Goal: Transaction & Acquisition: Purchase product/service

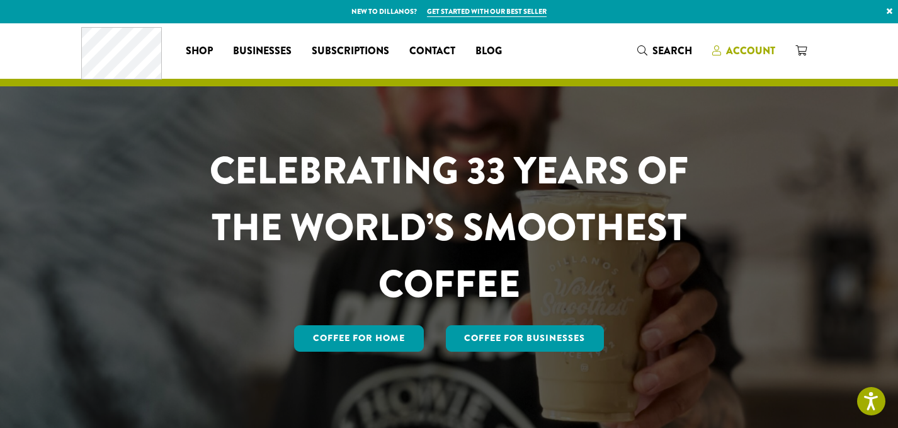
click at [748, 47] on span "Account" at bounding box center [750, 50] width 49 height 14
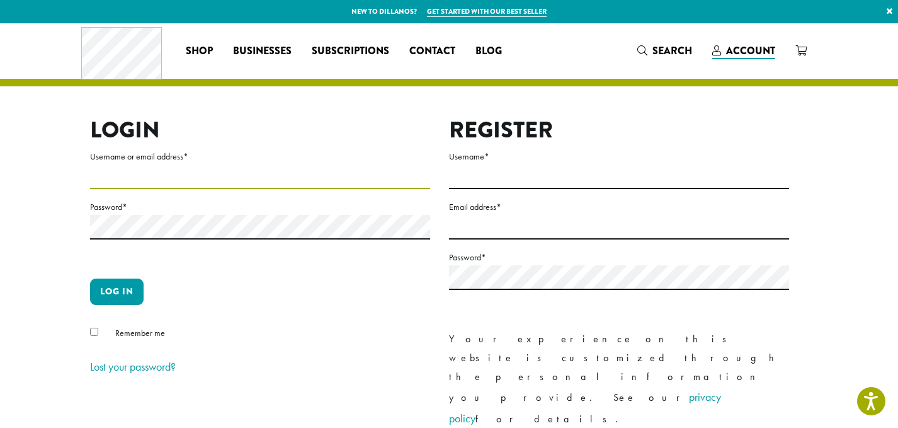
type input "**********"
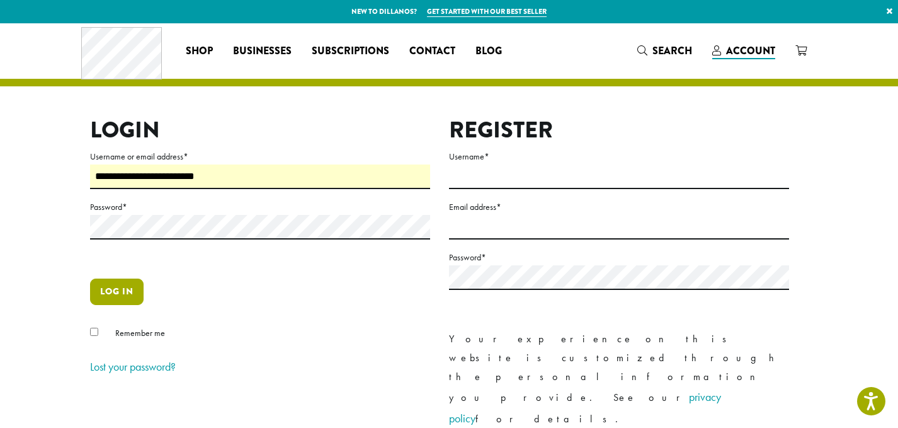
click at [117, 292] on button "Log in" at bounding box center [117, 291] width 54 height 26
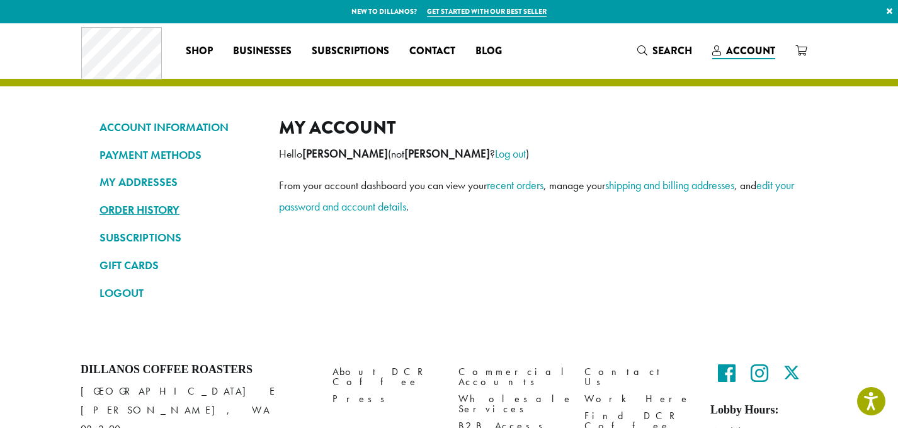
click at [147, 210] on link "ORDER HISTORY" at bounding box center [180, 209] width 161 height 21
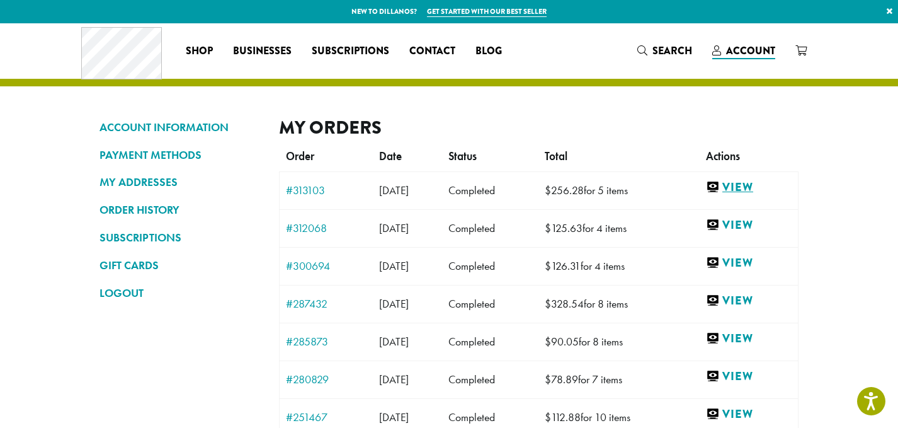
click at [759, 184] on link "View" at bounding box center [749, 187] width 86 height 16
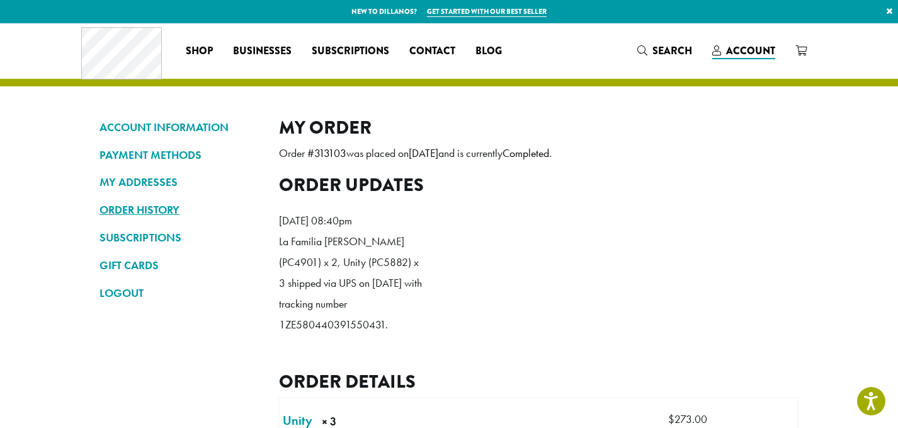
click at [156, 207] on link "ORDER HISTORY" at bounding box center [180, 209] width 161 height 21
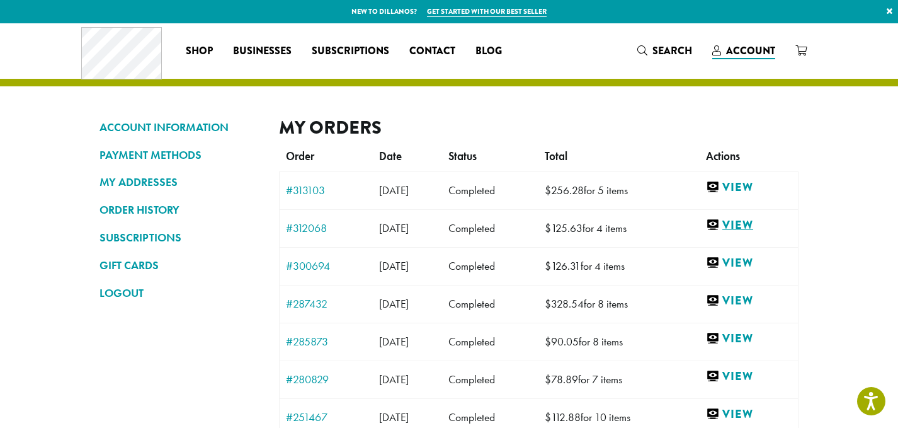
click at [758, 226] on link "View" at bounding box center [749, 225] width 86 height 16
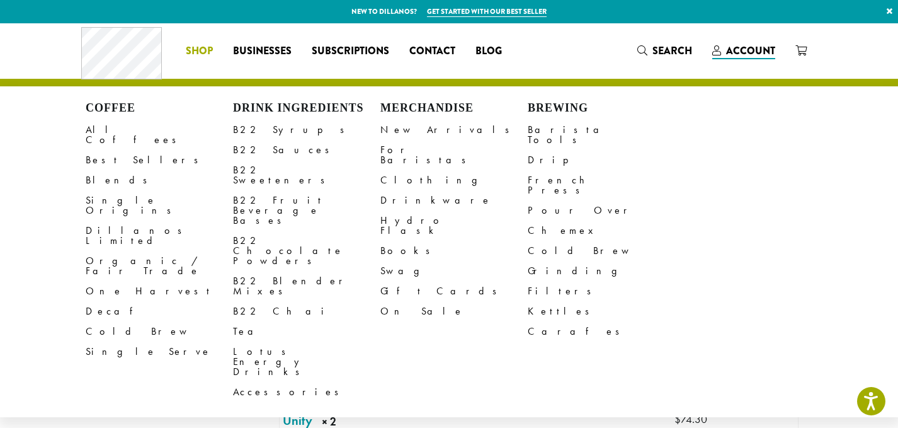
click at [200, 48] on span "Shop" at bounding box center [199, 51] width 27 height 16
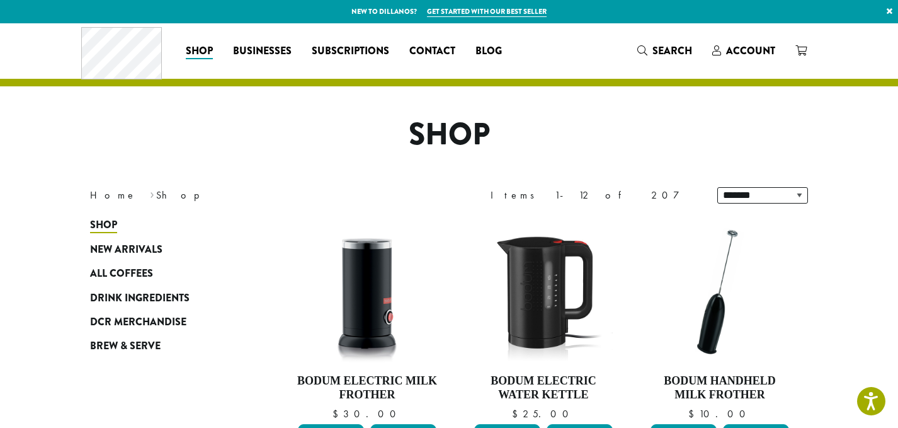
scroll to position [2, 0]
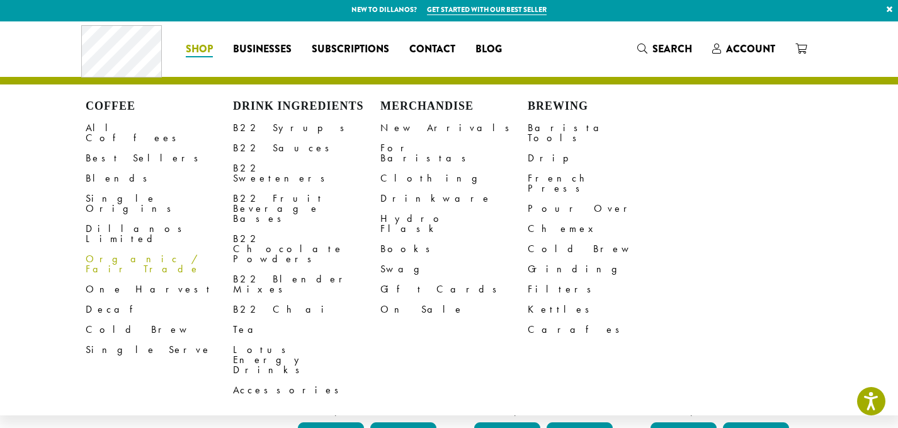
click at [132, 249] on link "Organic / Fair Trade" at bounding box center [159, 264] width 147 height 30
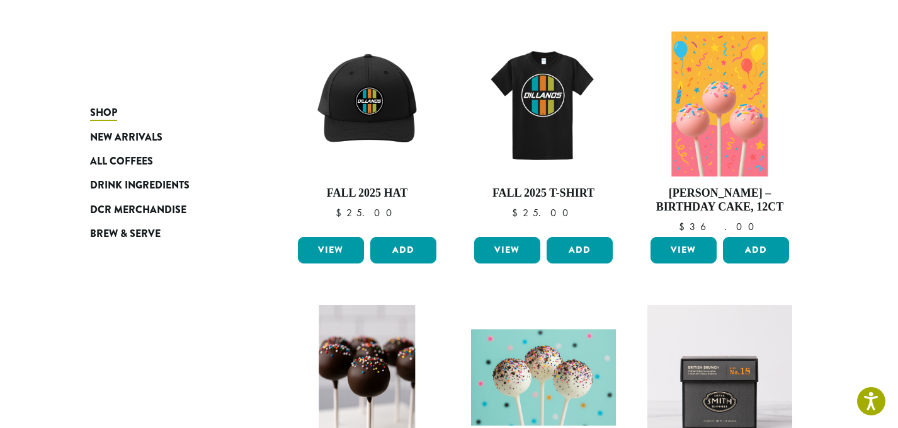
scroll to position [588, 0]
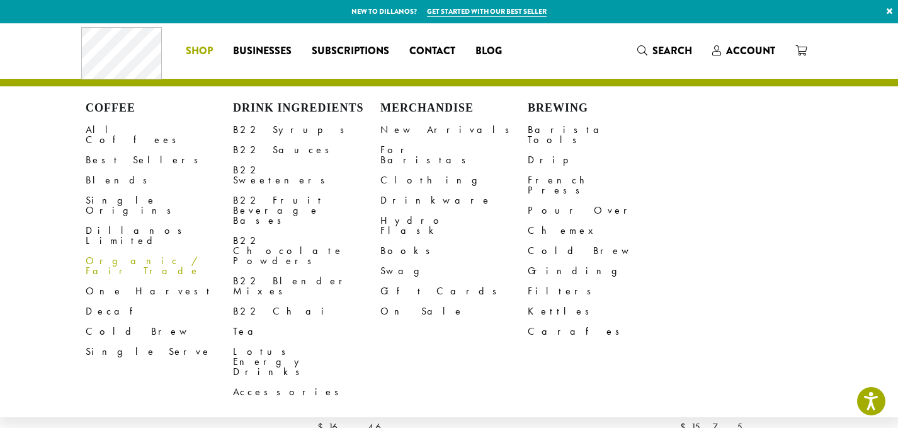
click at [129, 251] on link "Organic / Fair Trade" at bounding box center [159, 266] width 147 height 30
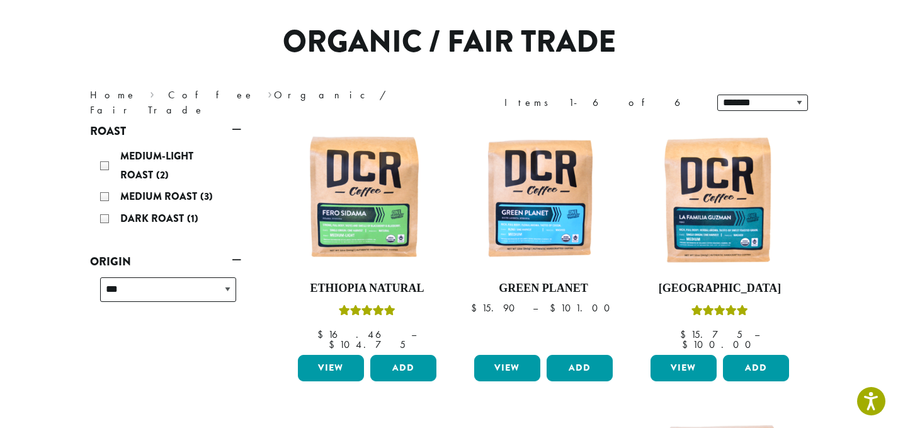
scroll to position [93, 0]
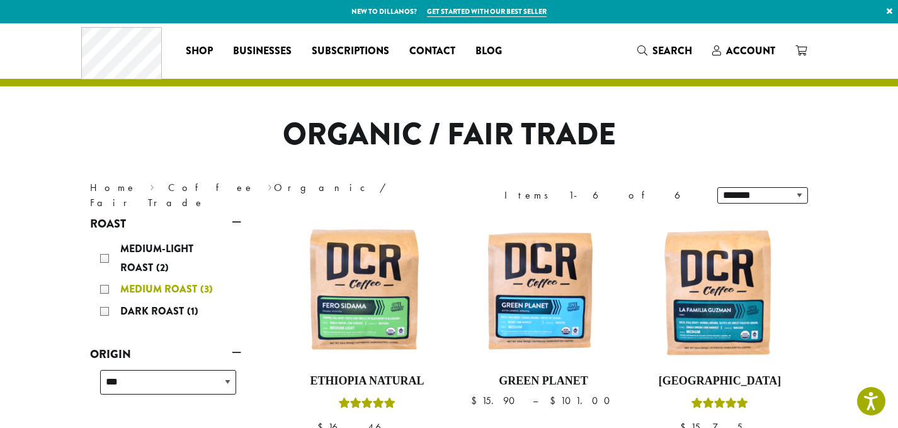
click at [105, 287] on div "Medium Roast (3)" at bounding box center [168, 289] width 136 height 19
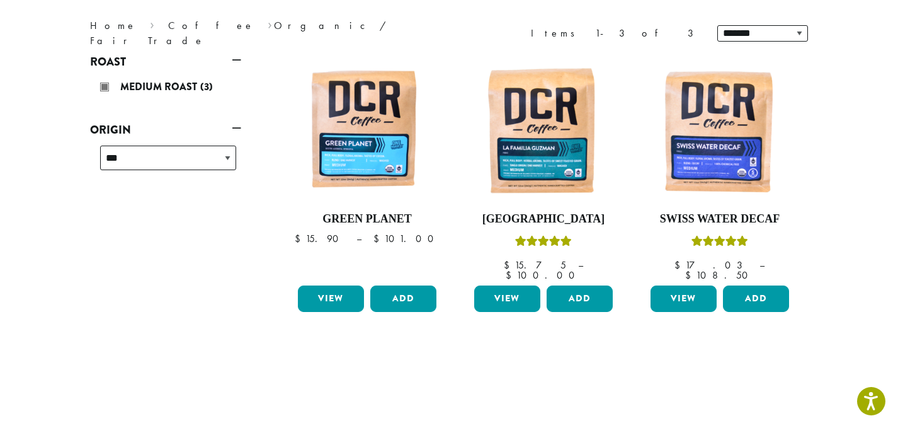
scroll to position [164, 0]
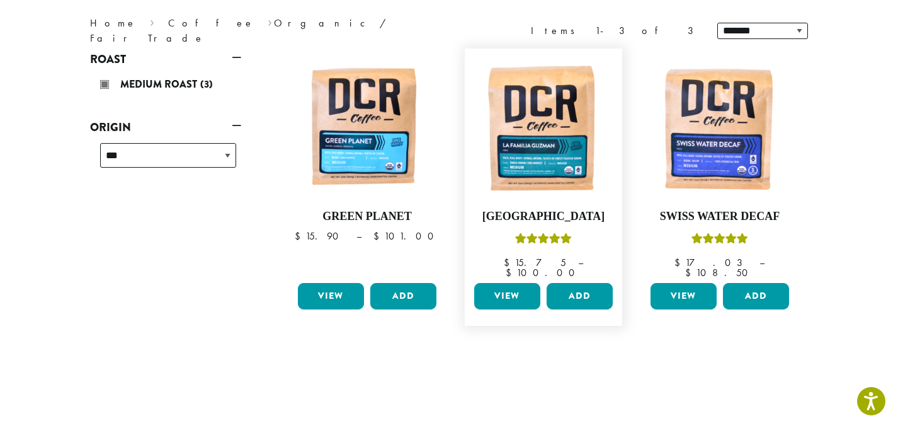
click at [518, 283] on link "View" at bounding box center [507, 296] width 66 height 26
click at [517, 283] on link "View" at bounding box center [507, 296] width 66 height 26
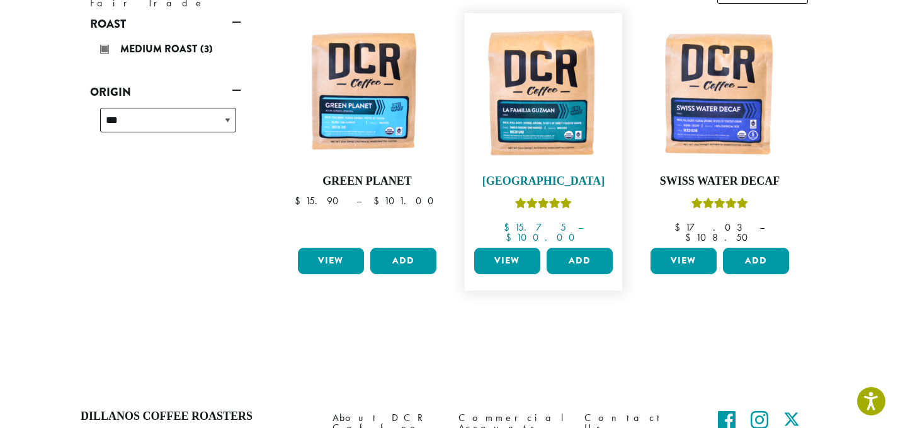
scroll to position [244, 0]
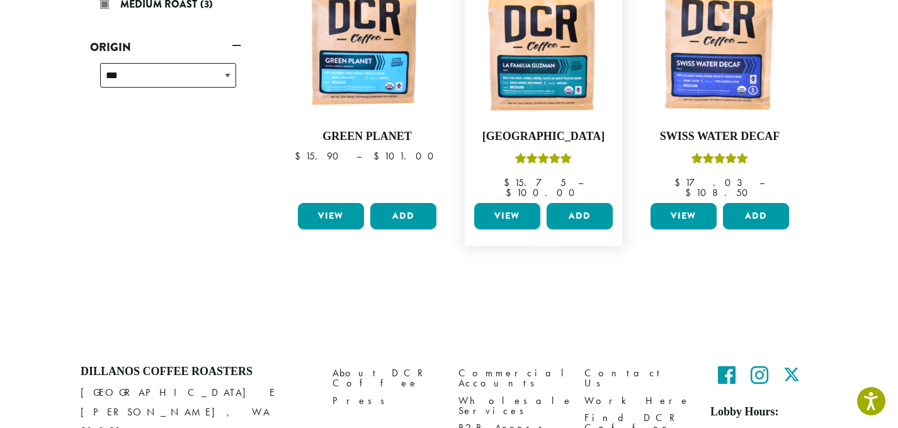
click at [505, 203] on link "View" at bounding box center [507, 216] width 66 height 26
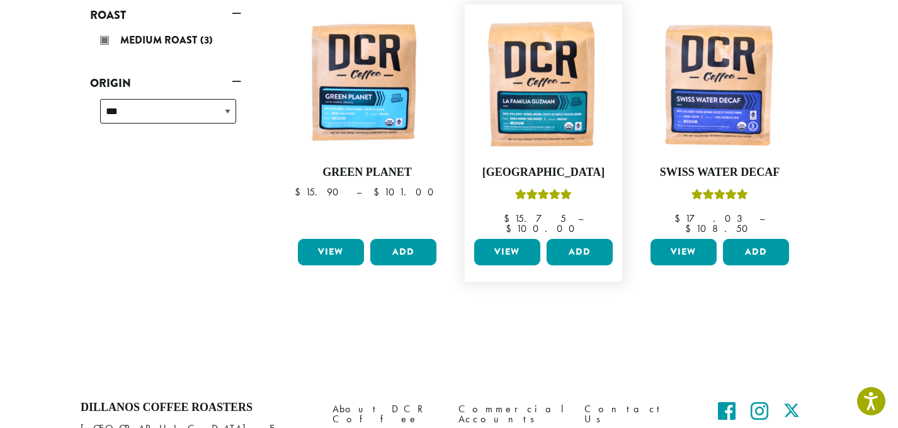
scroll to position [207, 0]
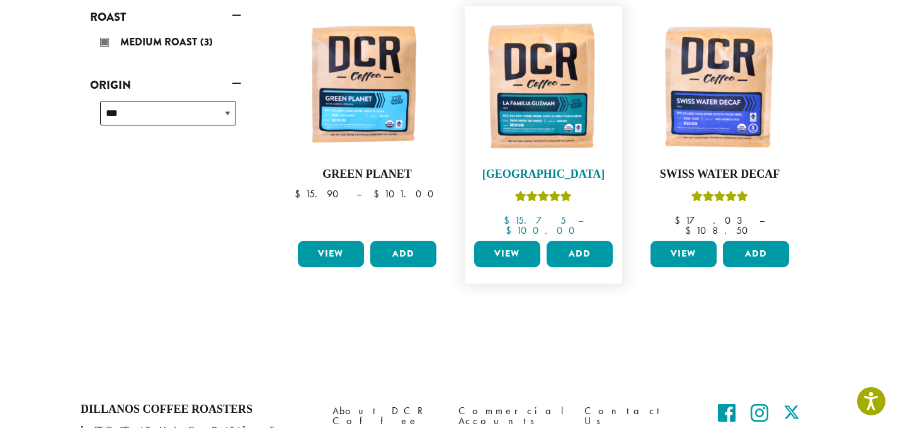
click at [511, 89] on img at bounding box center [543, 85] width 145 height 145
click at [518, 241] on link "View" at bounding box center [507, 254] width 66 height 26
click at [541, 102] on img at bounding box center [543, 85] width 145 height 145
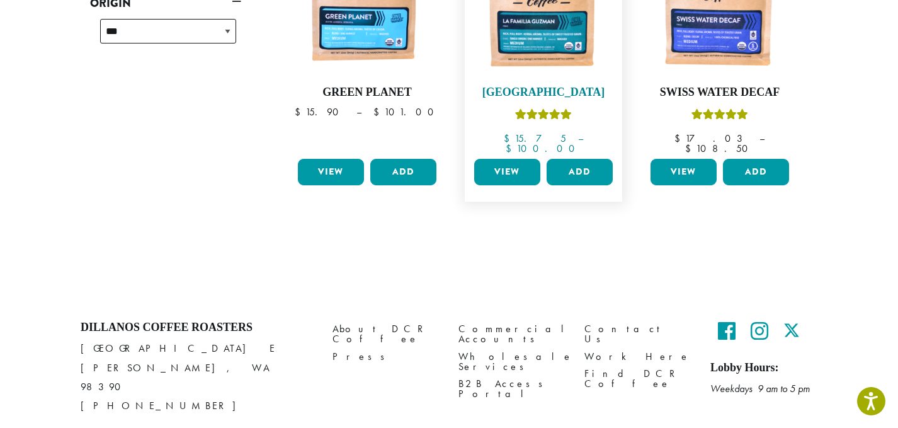
scroll to position [313, 0]
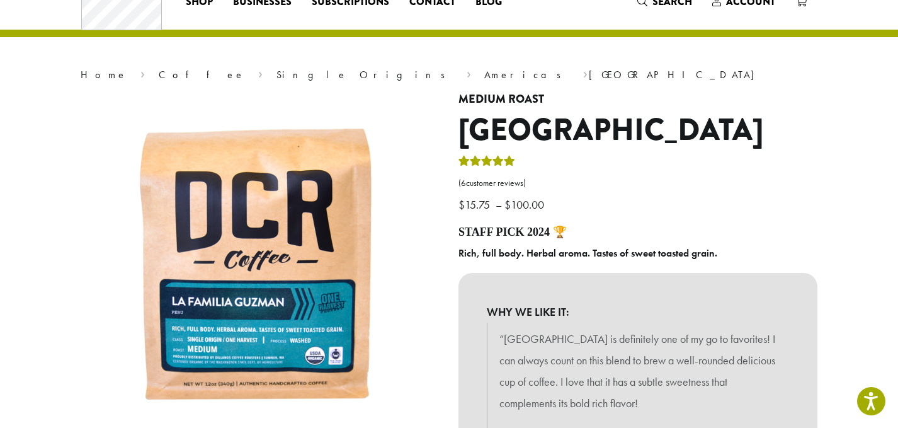
scroll to position [50, 0]
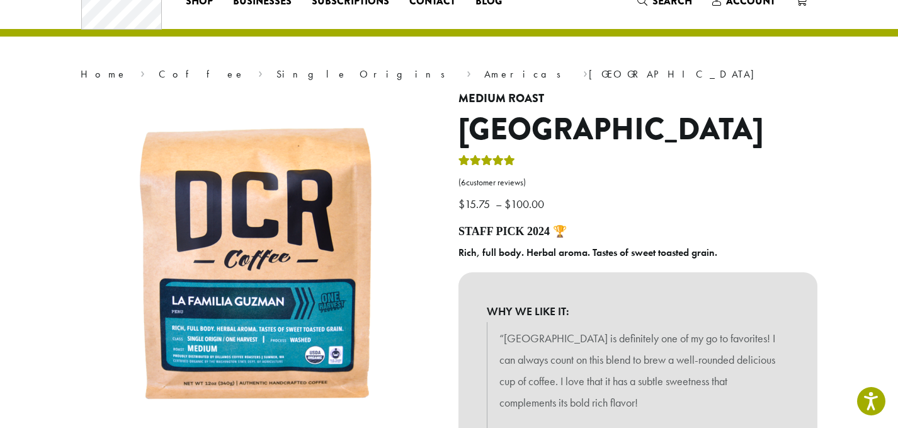
click at [509, 161] on icon "Rated 4.83 out of 5" at bounding box center [509, 160] width 11 height 10
click at [512, 132] on h1 "[GEOGRAPHIC_DATA]" at bounding box center [637, 129] width 359 height 37
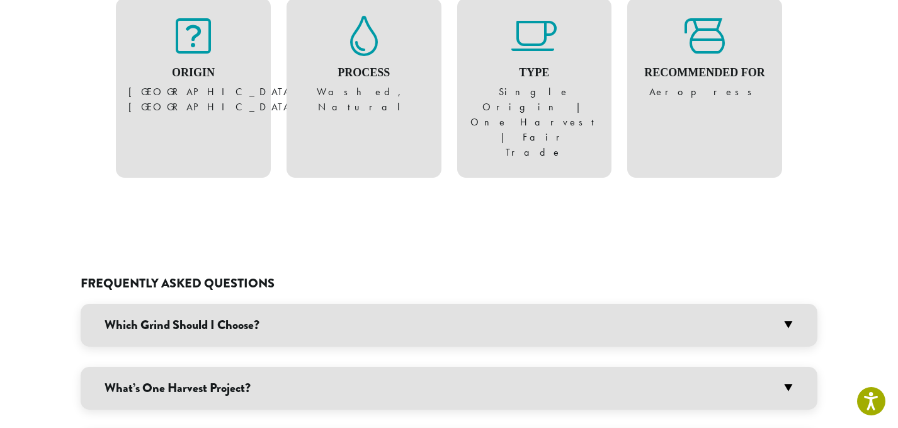
scroll to position [841, 0]
click at [777, 303] on h3 "Which Grind Should I Choose?" at bounding box center [449, 324] width 737 height 43
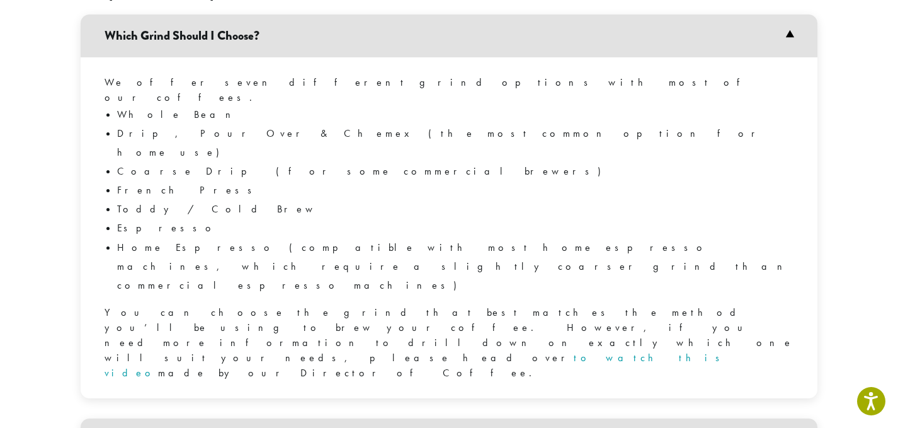
scroll to position [1130, 0]
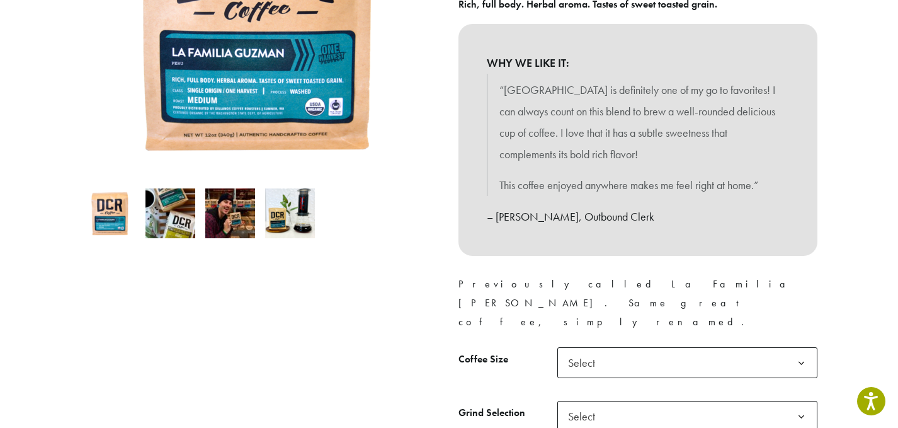
scroll to position [302, 0]
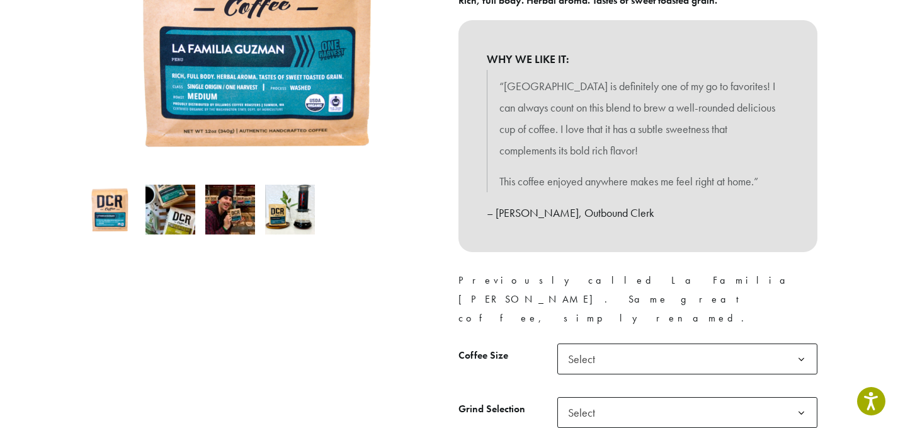
click at [800, 344] on b at bounding box center [801, 359] width 31 height 31
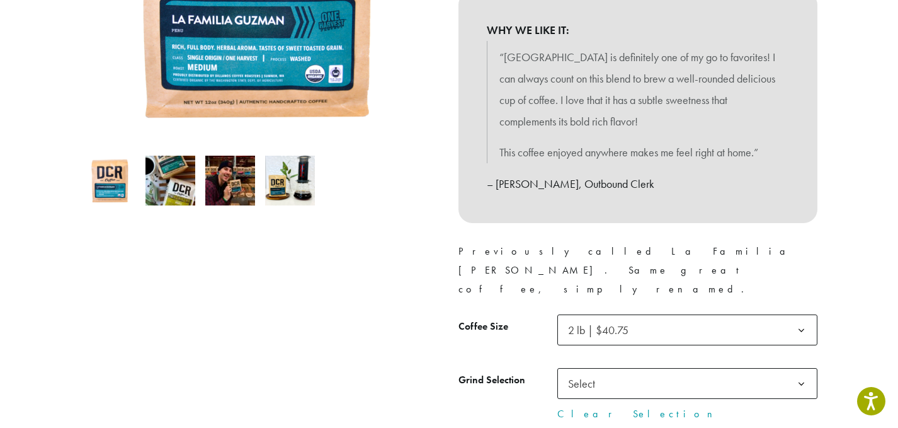
scroll to position [333, 0]
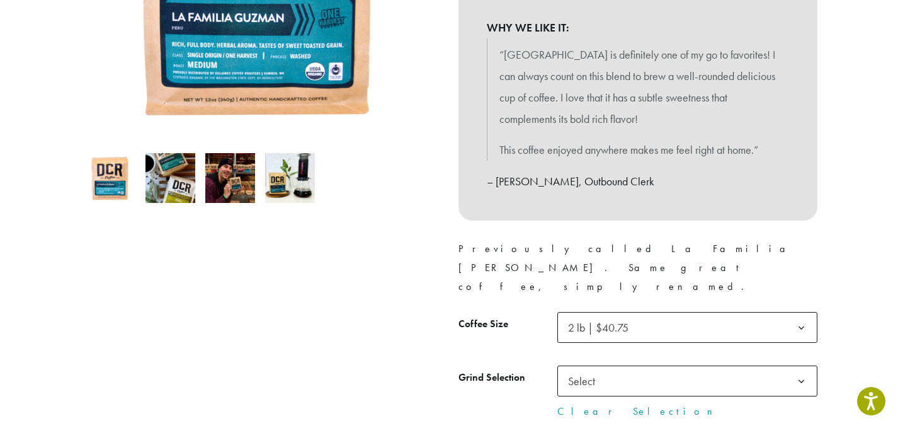
click at [794, 366] on b at bounding box center [801, 381] width 31 height 31
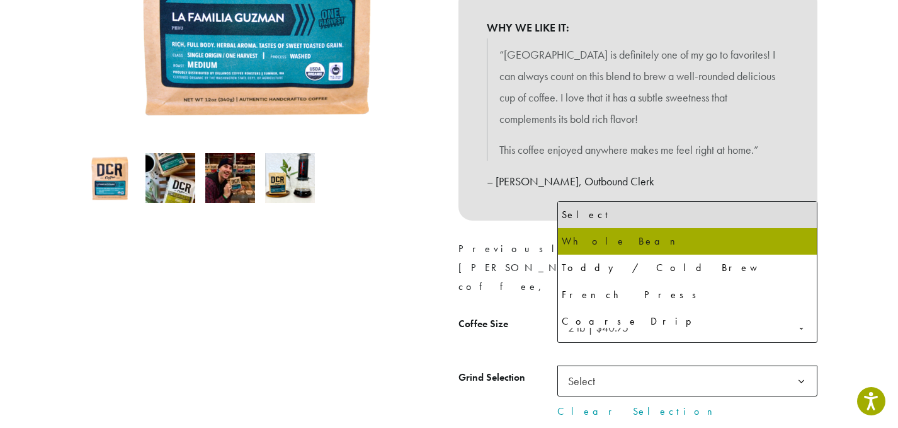
select select "**********"
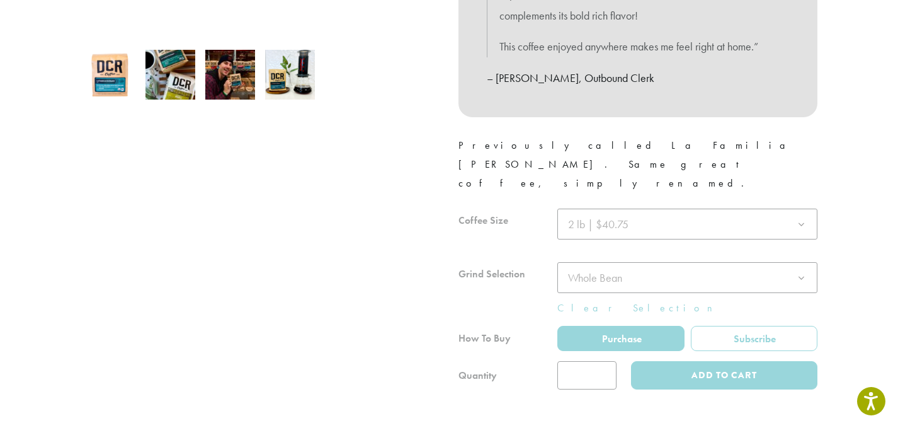
scroll to position [437, 0]
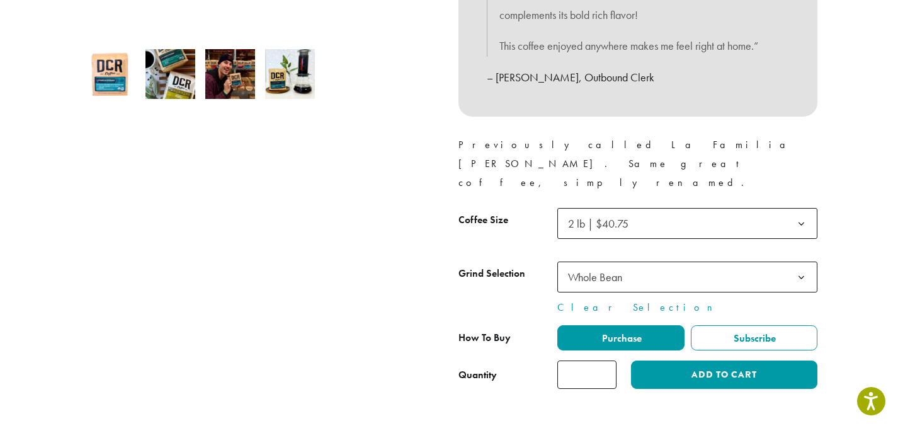
type input "*"
click at [606, 360] on input "*" at bounding box center [586, 374] width 59 height 28
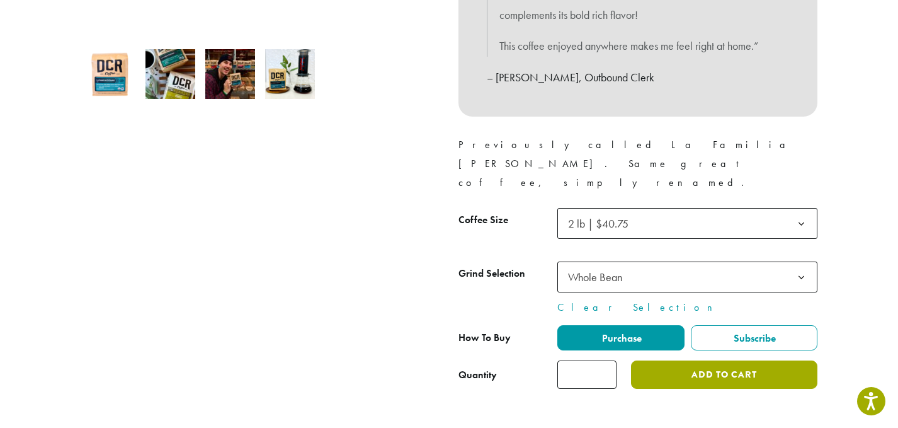
click at [686, 360] on button "Add to cart" at bounding box center [724, 374] width 186 height 28
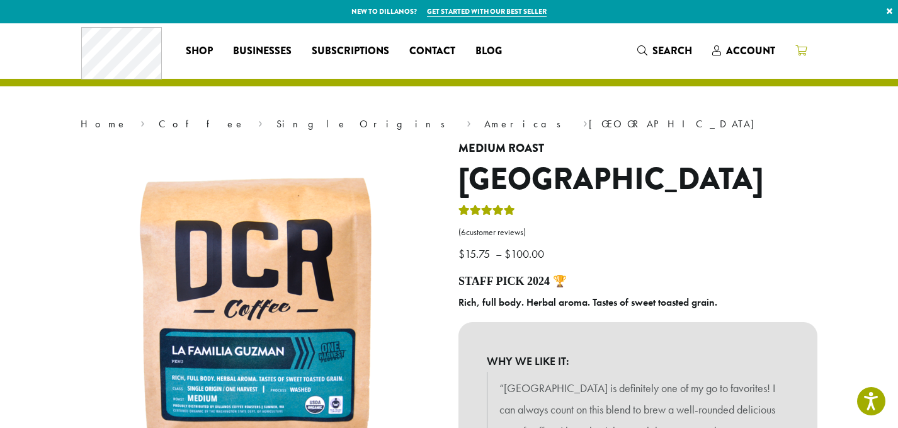
click at [801, 48] on icon at bounding box center [800, 50] width 11 height 10
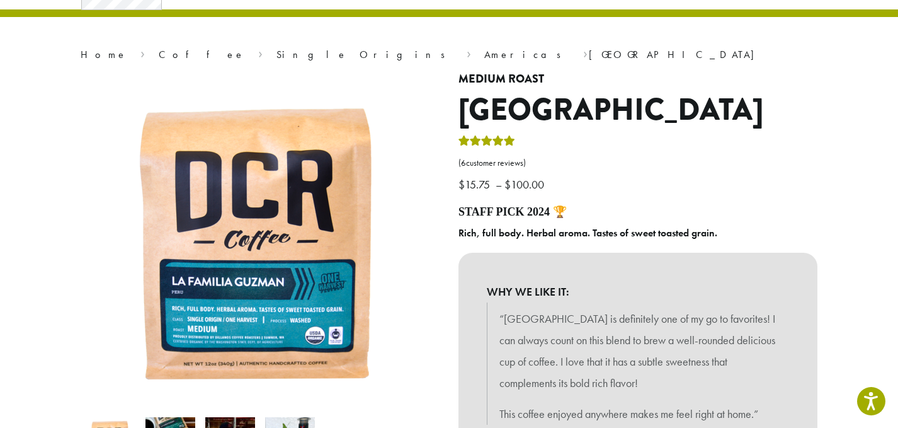
scroll to position [105, 0]
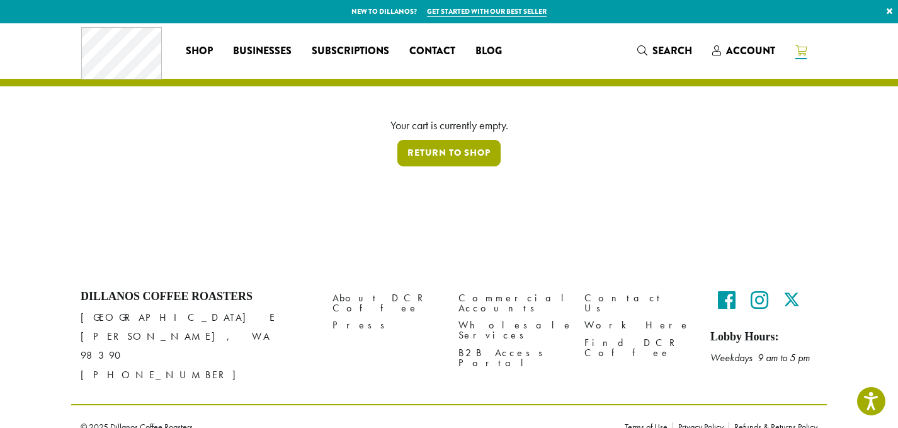
click at [488, 149] on link "Return to shop" at bounding box center [448, 153] width 103 height 26
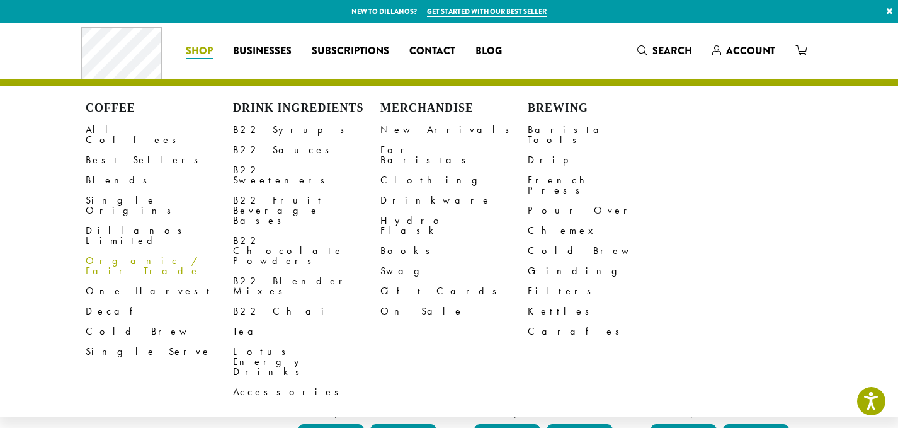
click at [140, 251] on link "Organic / Fair Trade" at bounding box center [159, 266] width 147 height 30
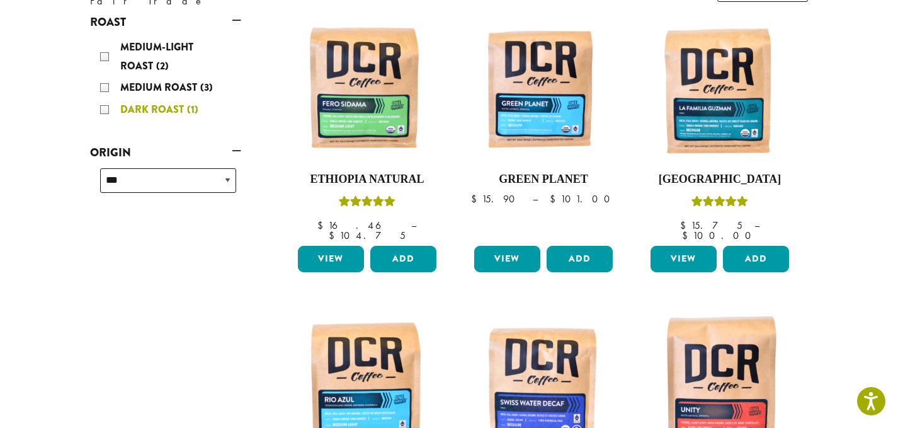
scroll to position [199, 0]
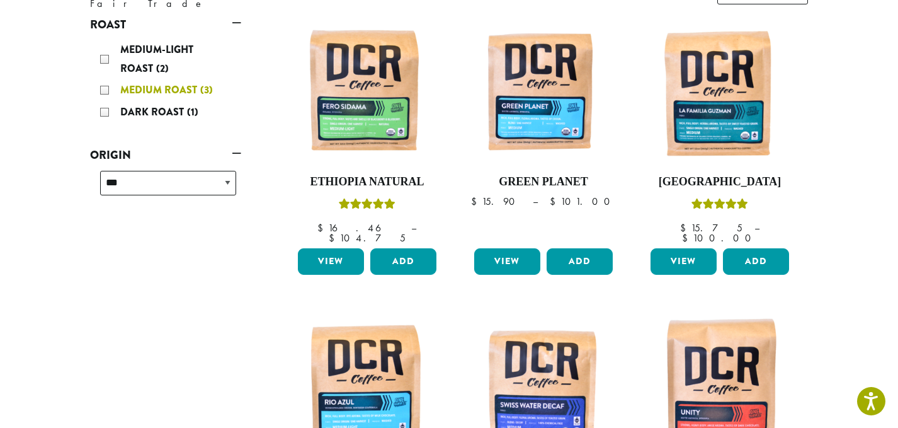
click at [105, 88] on div "Medium Roast (3)" at bounding box center [168, 90] width 136 height 19
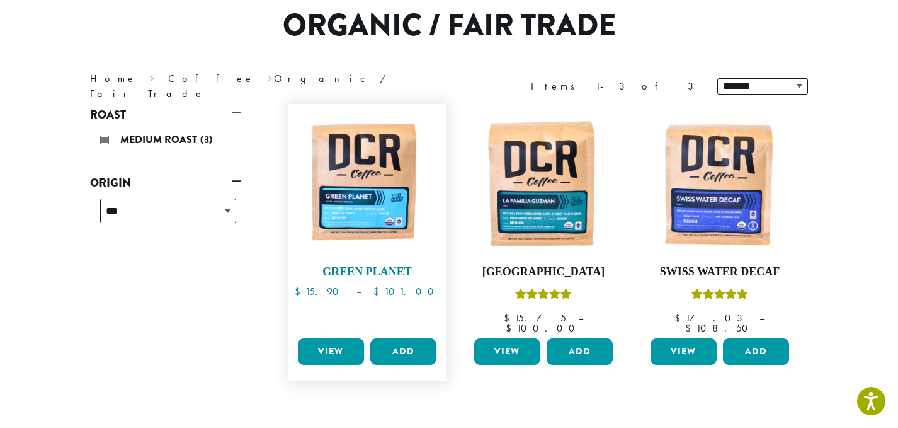
scroll to position [111, 0]
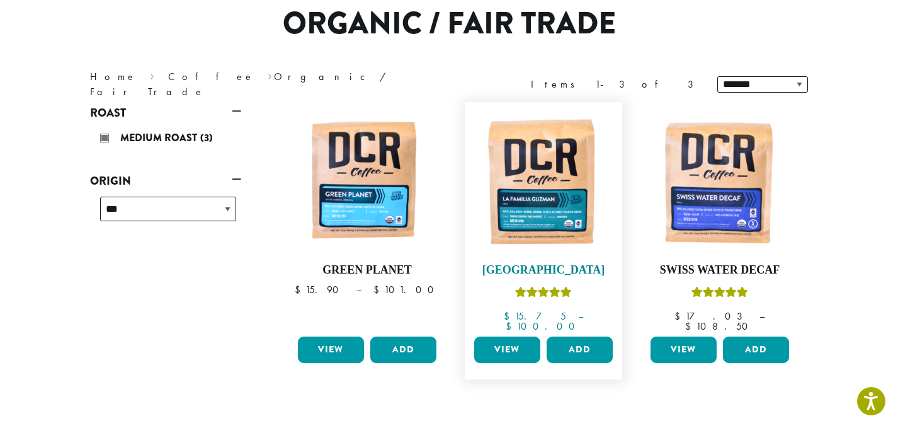
click at [548, 195] on img at bounding box center [543, 180] width 145 height 145
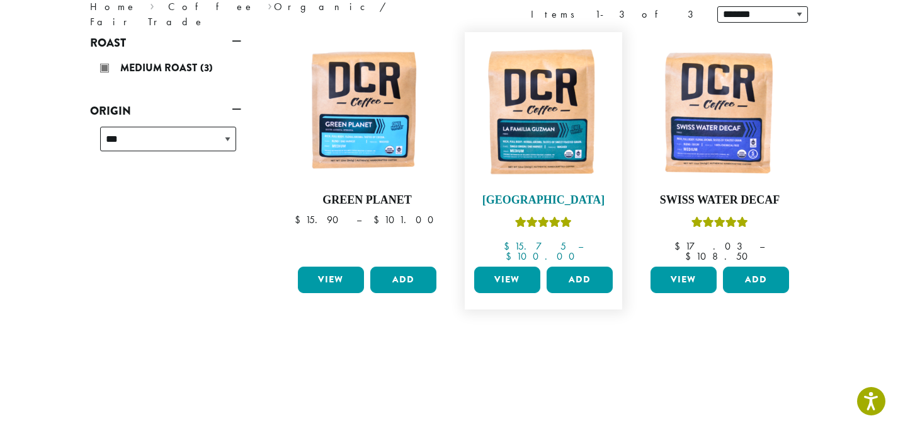
scroll to position [188, 0]
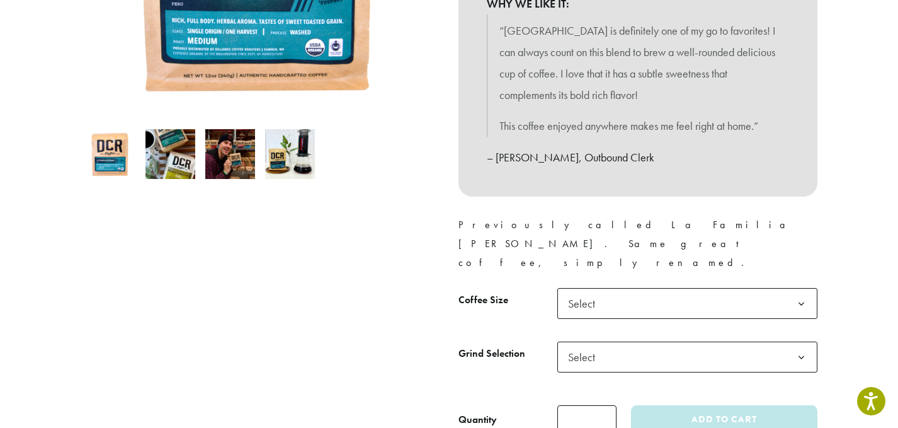
scroll to position [360, 0]
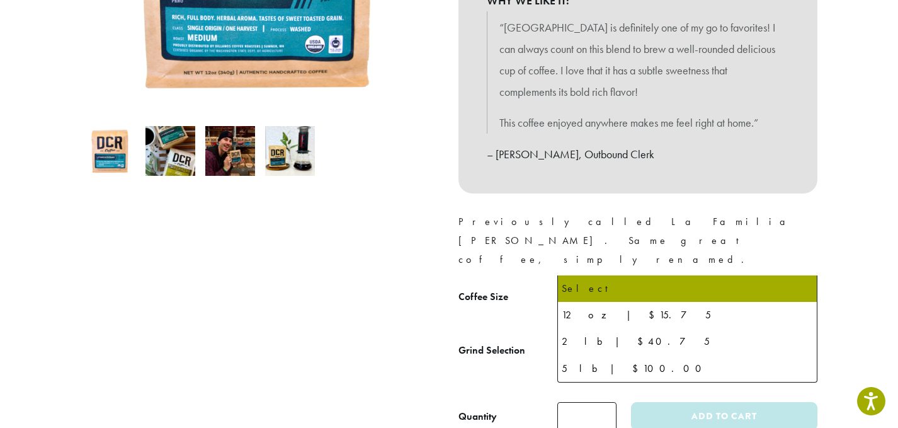
click at [769, 285] on span "Select" at bounding box center [687, 300] width 260 height 31
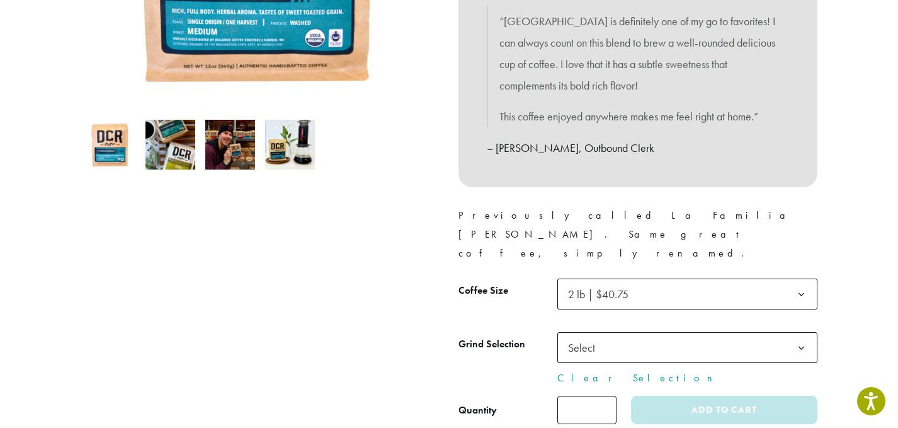
scroll to position [370, 0]
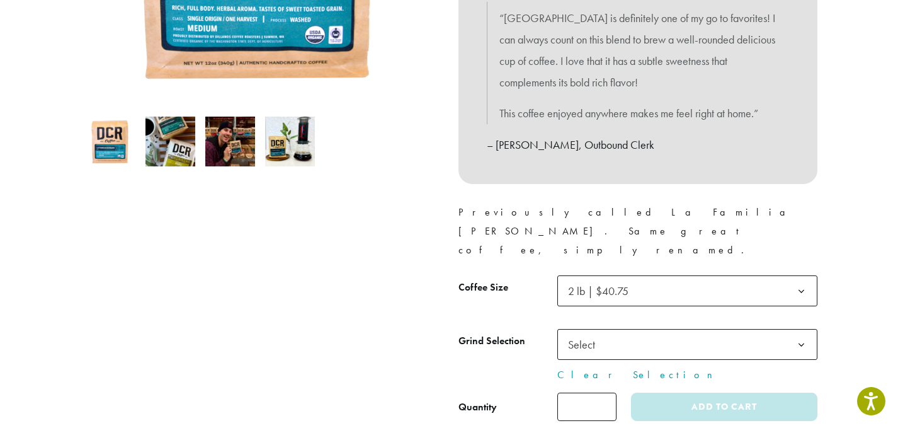
click at [797, 329] on b at bounding box center [801, 344] width 31 height 31
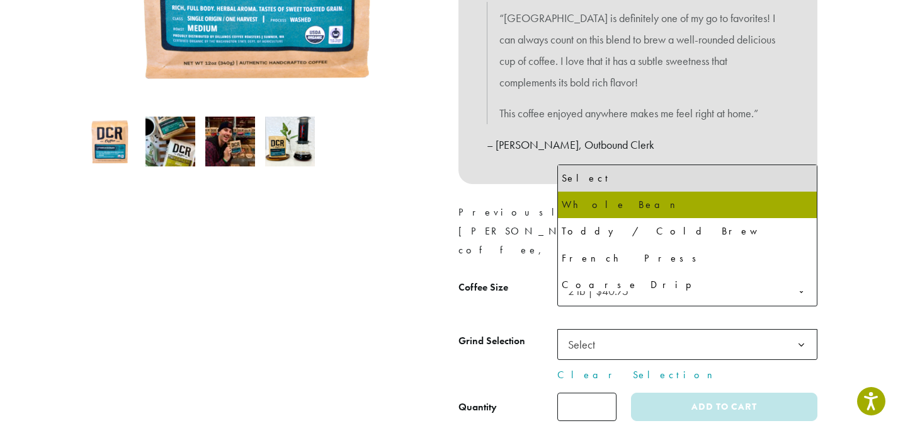
select select "**********"
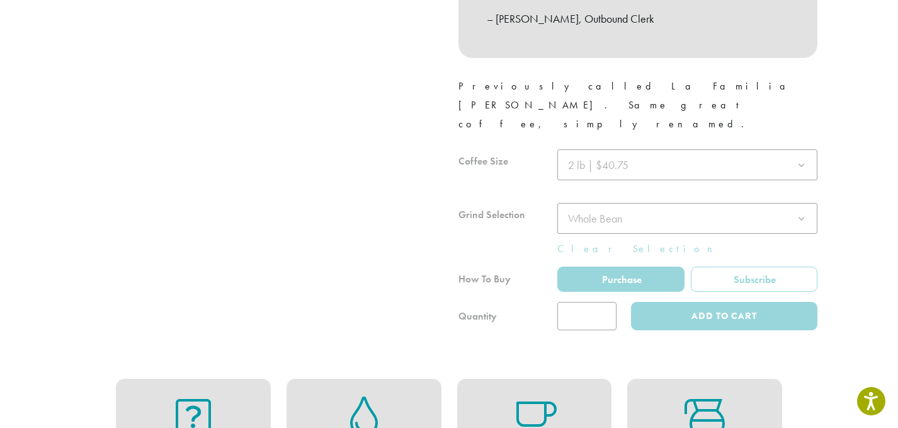
scroll to position [502, 0]
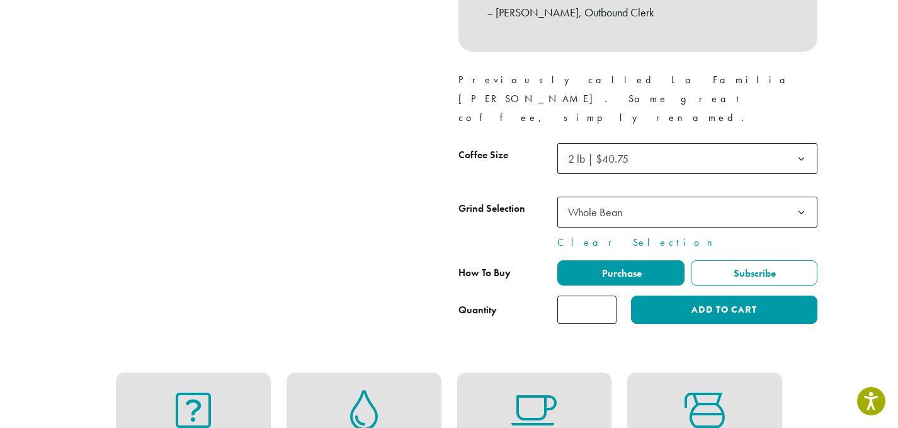
type input "*"
click at [604, 295] on input "*" at bounding box center [586, 309] width 59 height 28
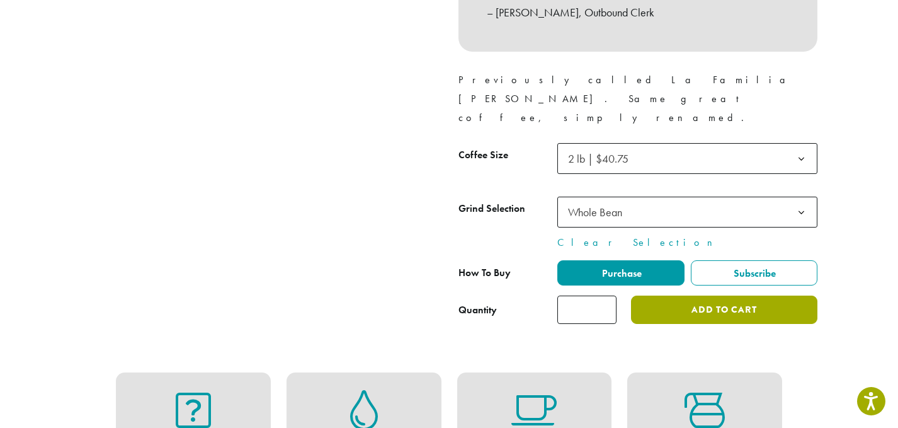
click at [658, 295] on button "Add to cart" at bounding box center [724, 309] width 186 height 28
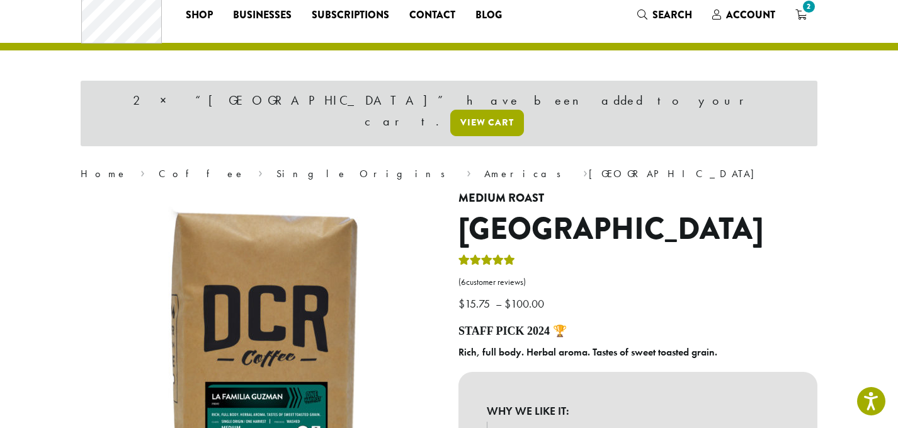
scroll to position [30, 0]
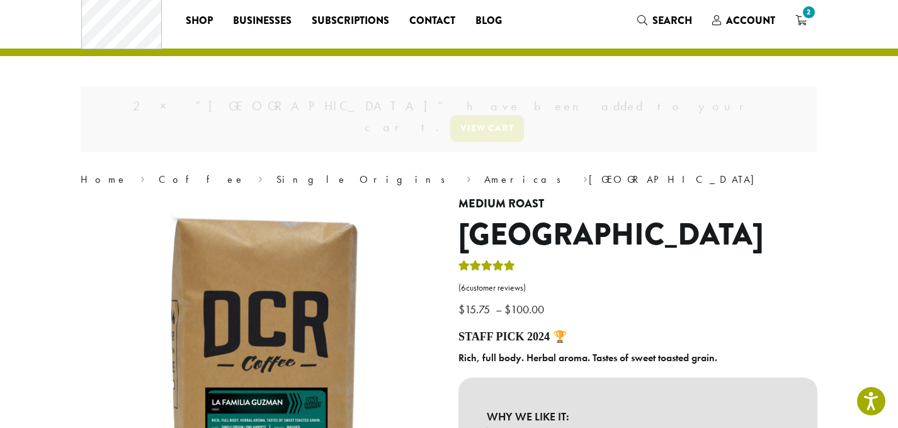
click at [524, 115] on link "View cart" at bounding box center [487, 128] width 74 height 26
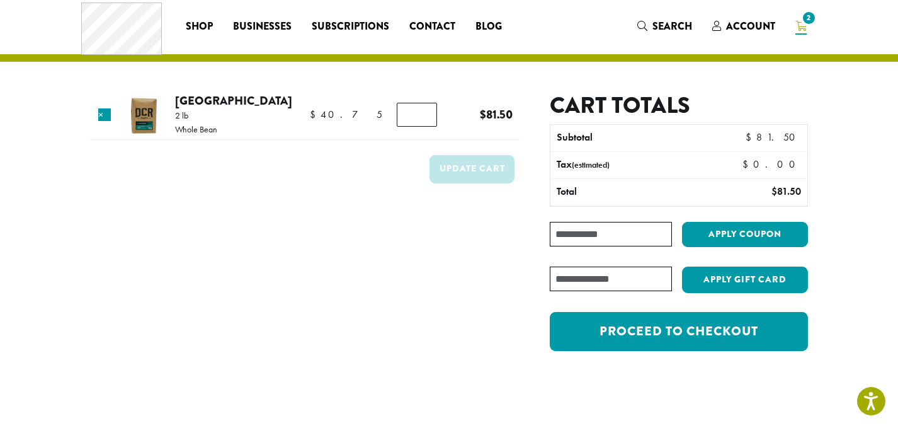
scroll to position [27, 0]
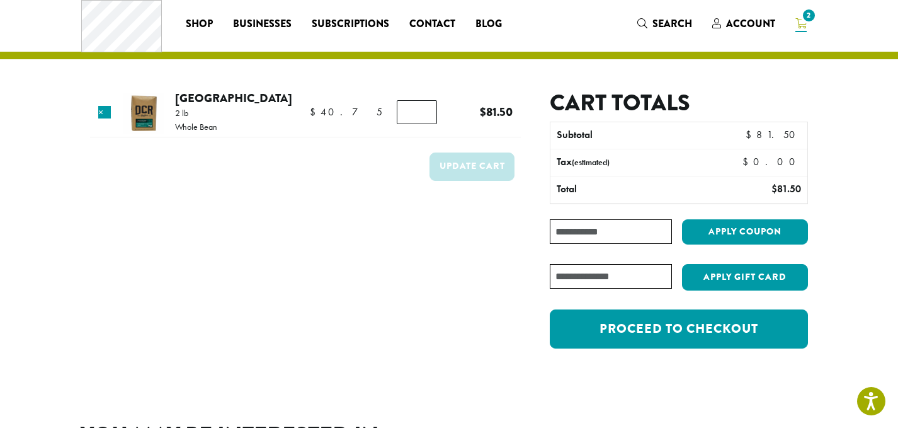
click at [631, 230] on input "Coupon:" at bounding box center [611, 231] width 122 height 25
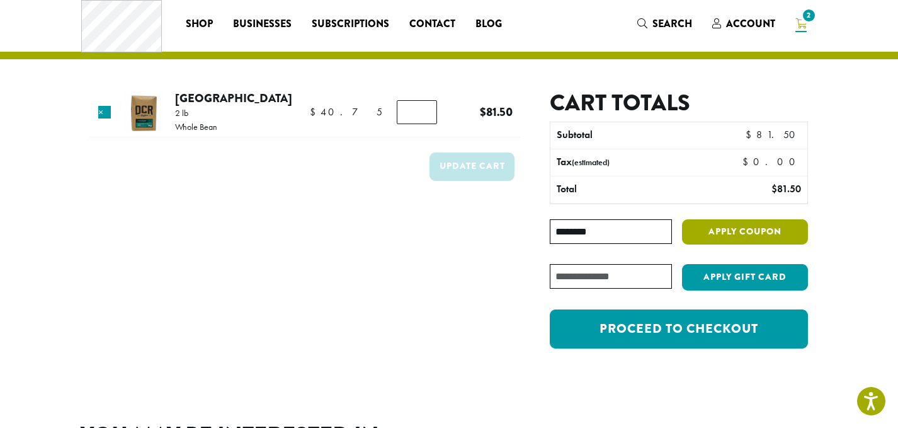
type input "********"
click at [764, 229] on button "Apply coupon" at bounding box center [745, 232] width 126 height 26
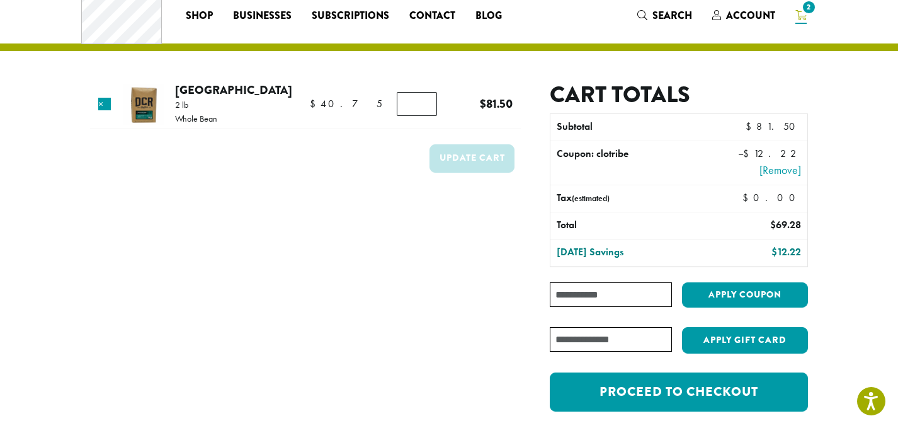
scroll to position [35, 0]
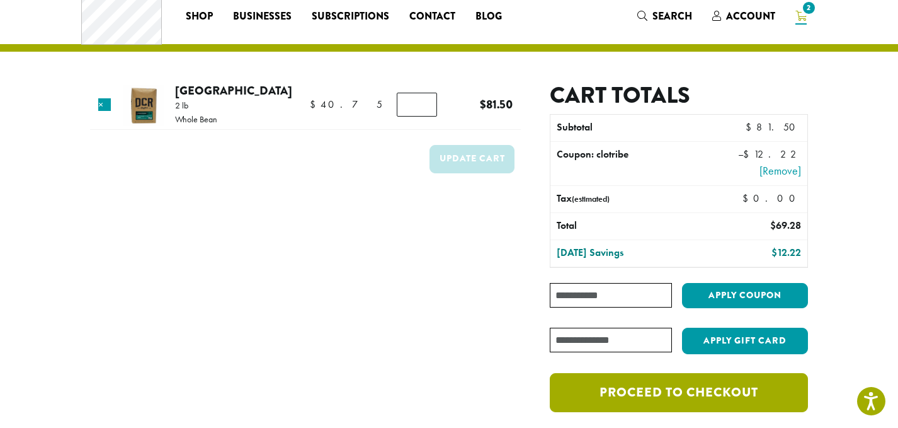
click at [670, 390] on link "Proceed to checkout" at bounding box center [679, 392] width 258 height 39
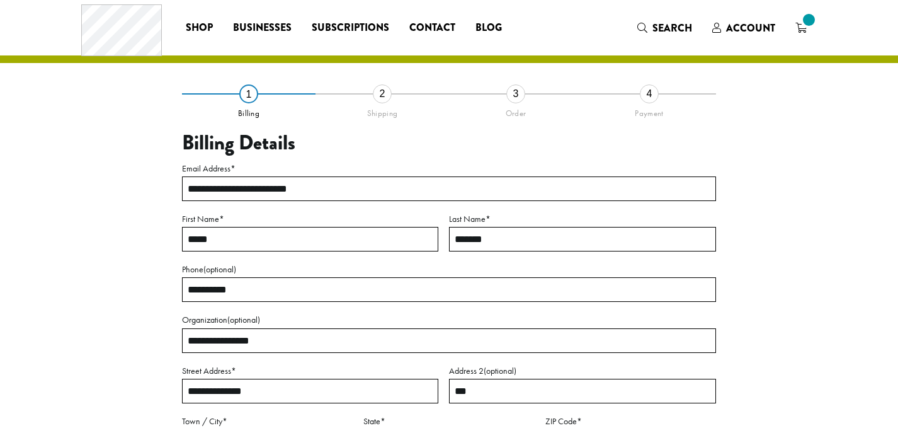
select select "**"
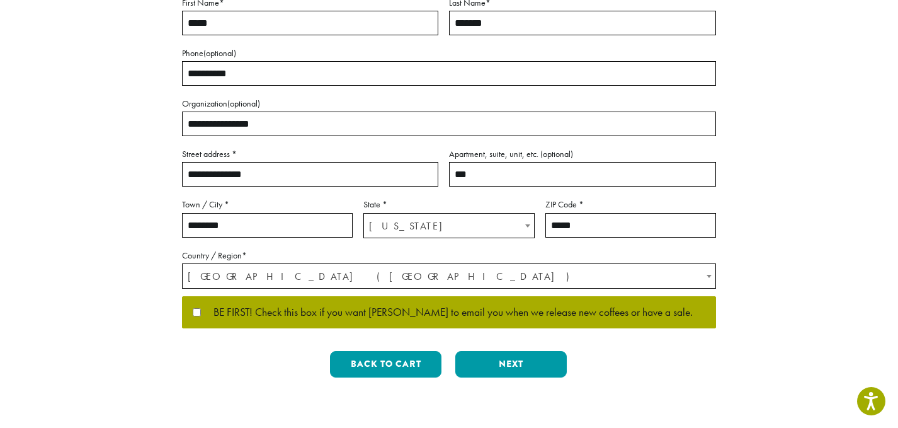
scroll to position [243, 0]
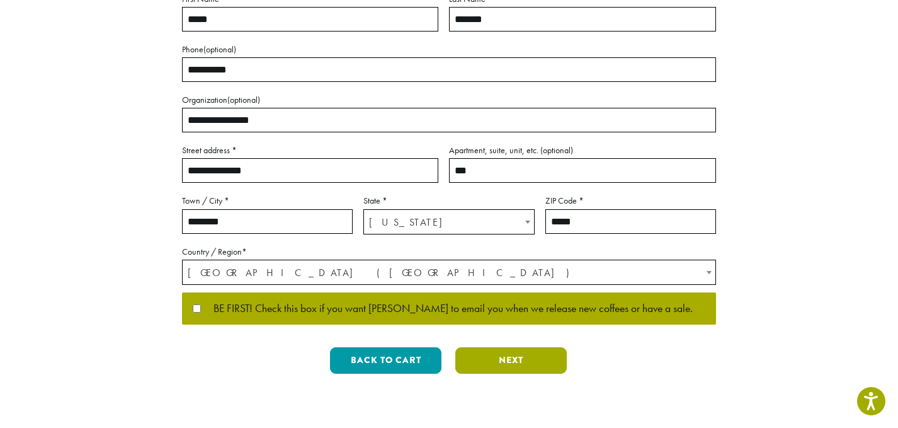
click at [513, 356] on button "Next" at bounding box center [510, 360] width 111 height 26
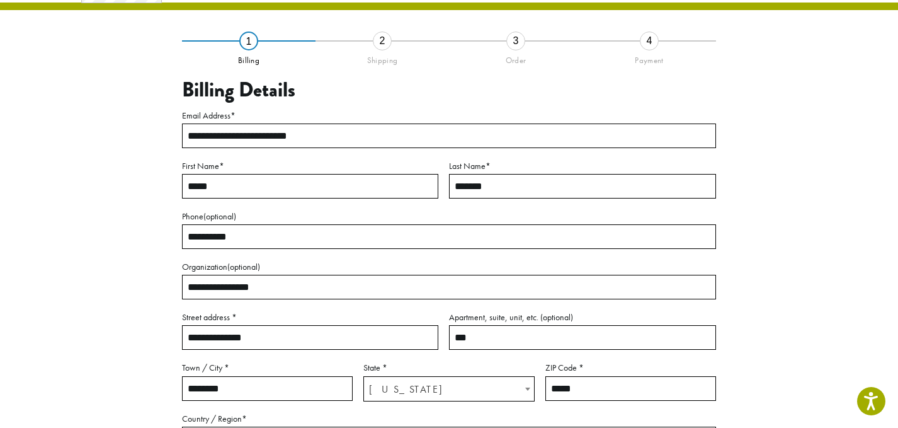
scroll to position [72, 0]
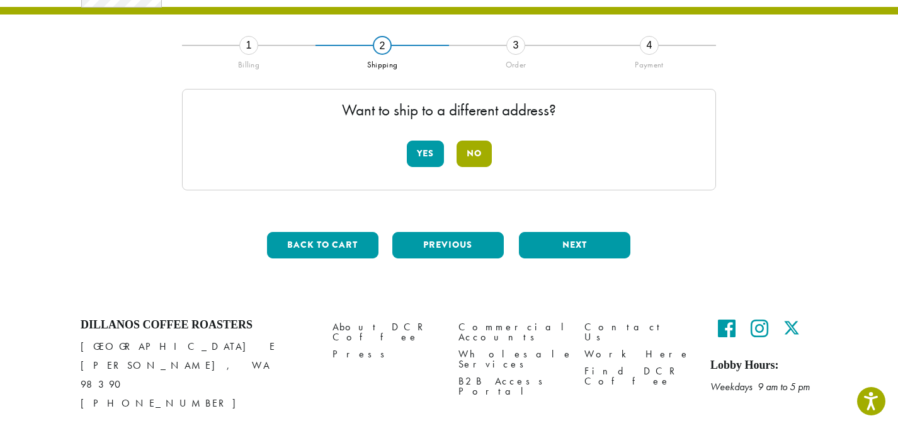
click at [479, 148] on button "No" at bounding box center [474, 153] width 35 height 26
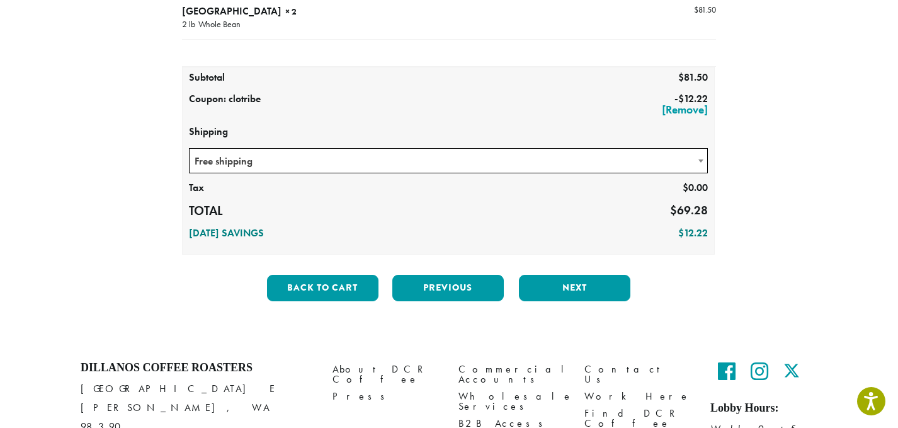
scroll to position [186, 0]
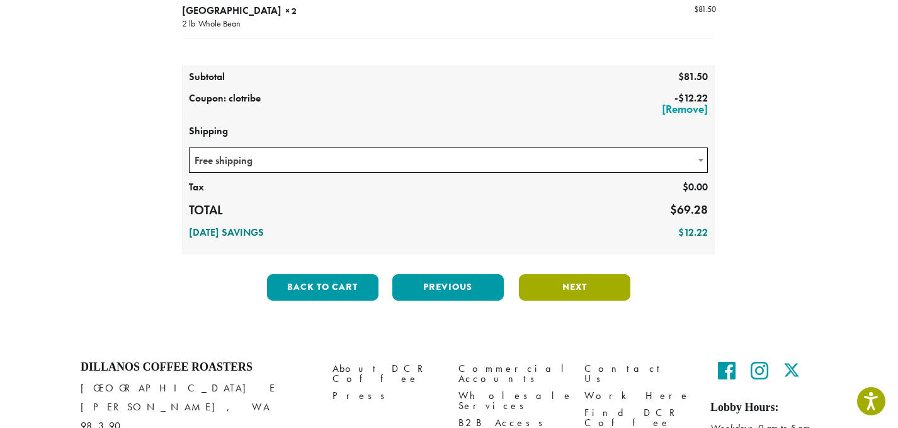
click at [553, 290] on button "Next" at bounding box center [574, 287] width 111 height 26
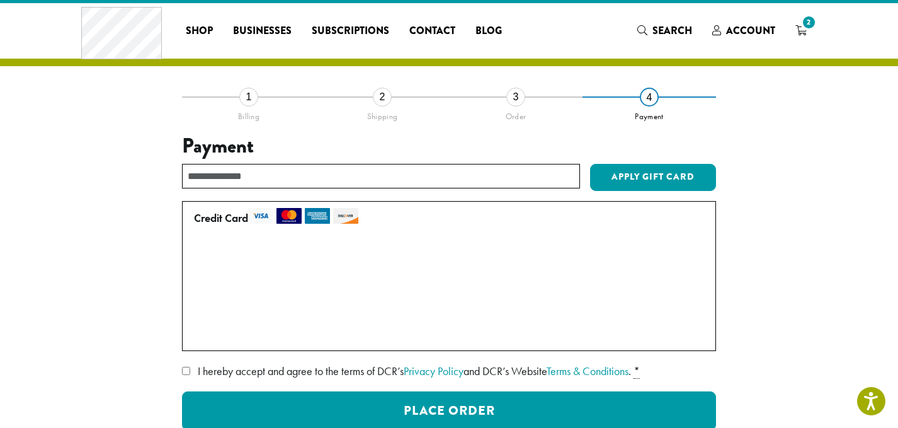
scroll to position [0, 0]
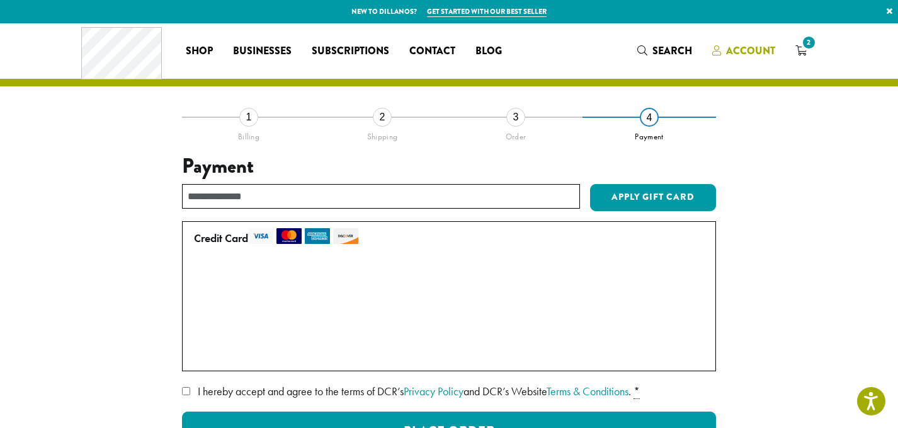
click at [746, 47] on span "Account" at bounding box center [750, 50] width 49 height 14
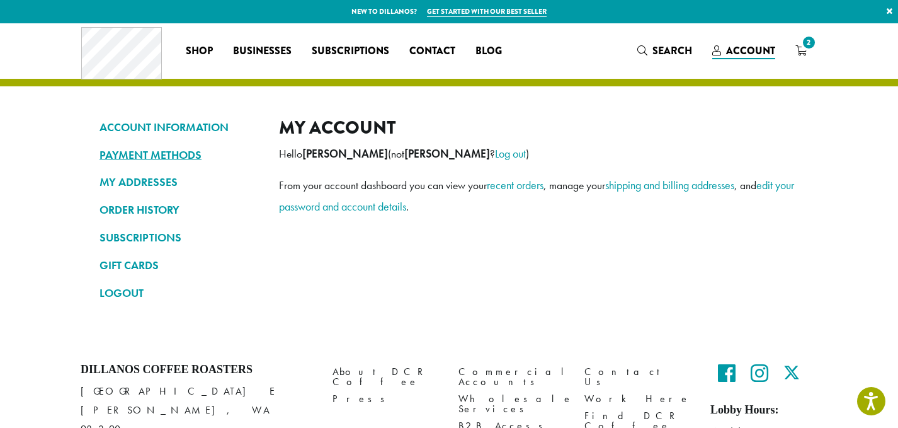
click at [171, 152] on link "PAYMENT METHODS" at bounding box center [180, 154] width 161 height 21
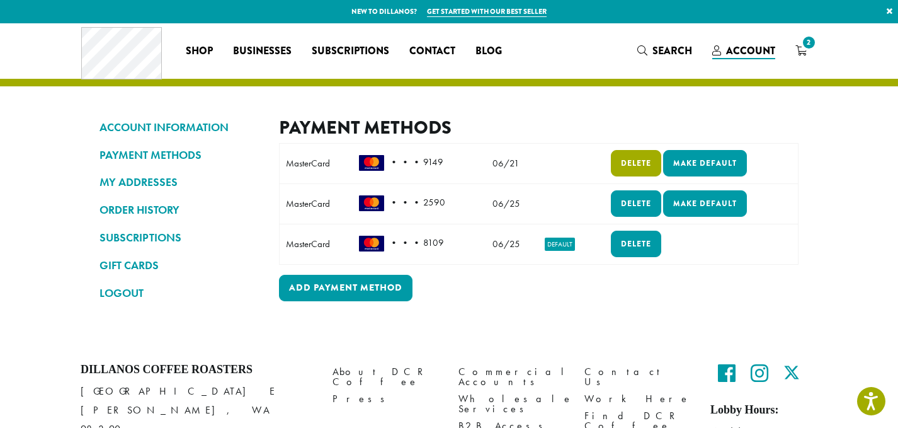
click at [639, 155] on link "Delete" at bounding box center [636, 163] width 50 height 26
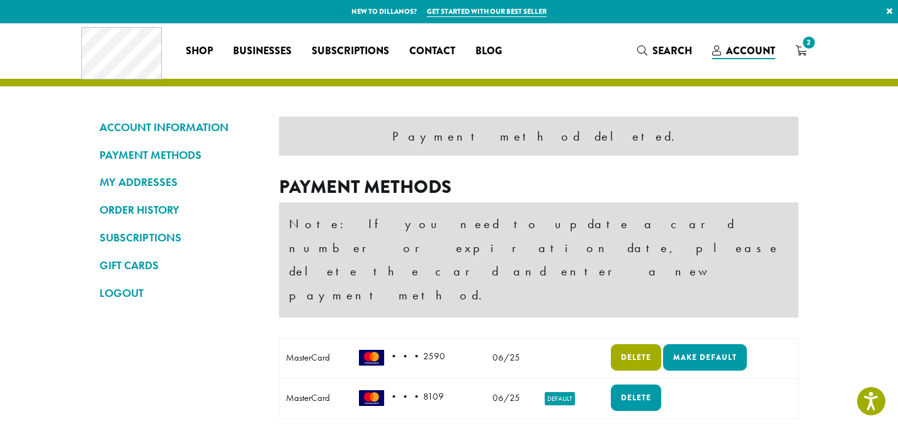
click at [627, 344] on link "Delete" at bounding box center [636, 357] width 50 height 26
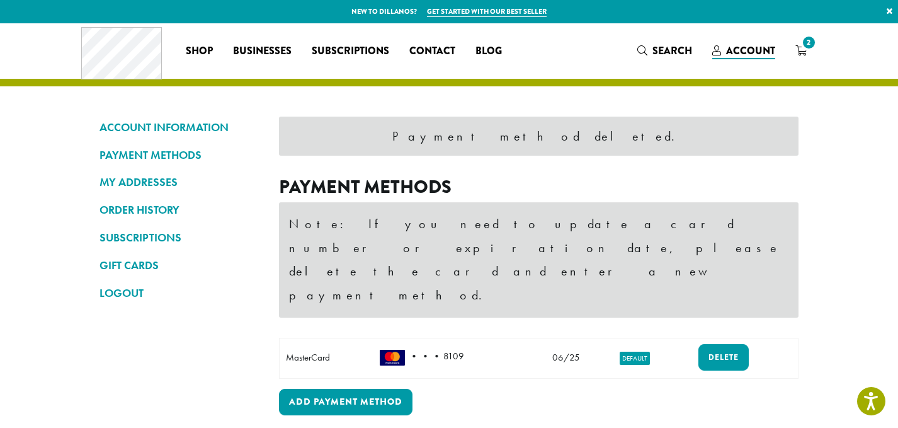
click at [462, 338] on td "• • • 8109" at bounding box center [453, 358] width 160 height 40
click at [569, 338] on td "06/25" at bounding box center [566, 358] width 66 height 40
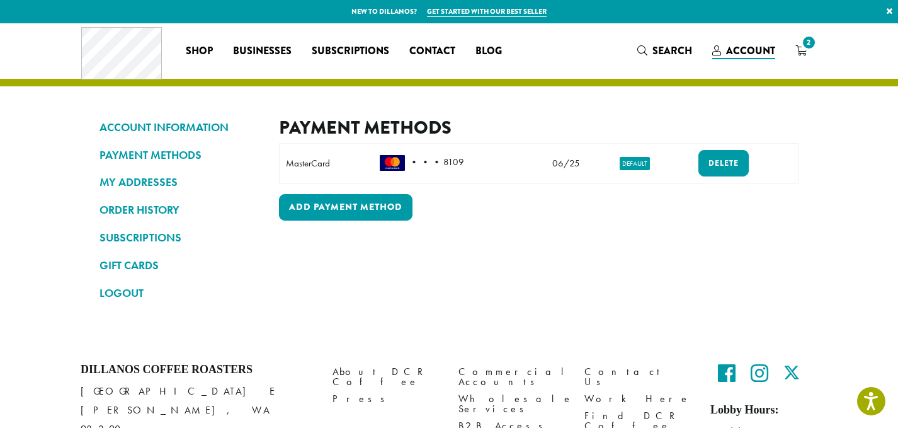
click at [395, 161] on img at bounding box center [392, 163] width 25 height 16
click at [302, 161] on div "MasterCard" at bounding box center [326, 163] width 81 height 14
click at [451, 162] on td "• • • 8109" at bounding box center [453, 164] width 160 height 40
click at [561, 166] on td "06/25" at bounding box center [566, 164] width 66 height 40
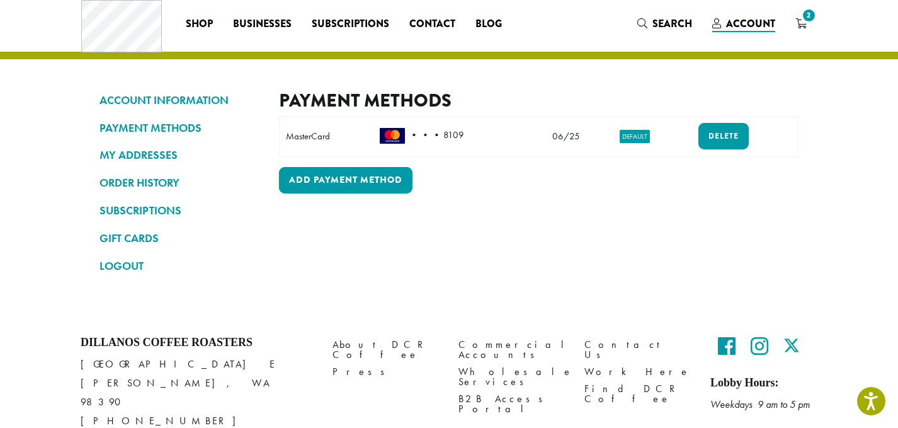
scroll to position [11, 0]
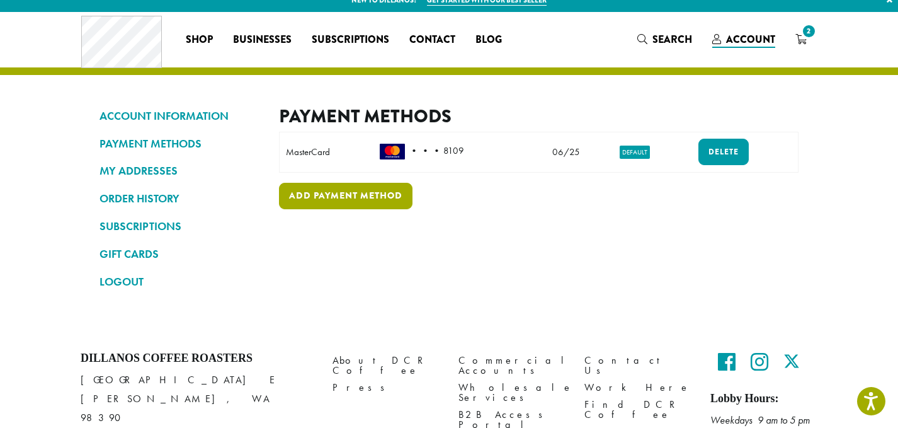
click at [401, 193] on link "Add payment method" at bounding box center [346, 196] width 134 height 26
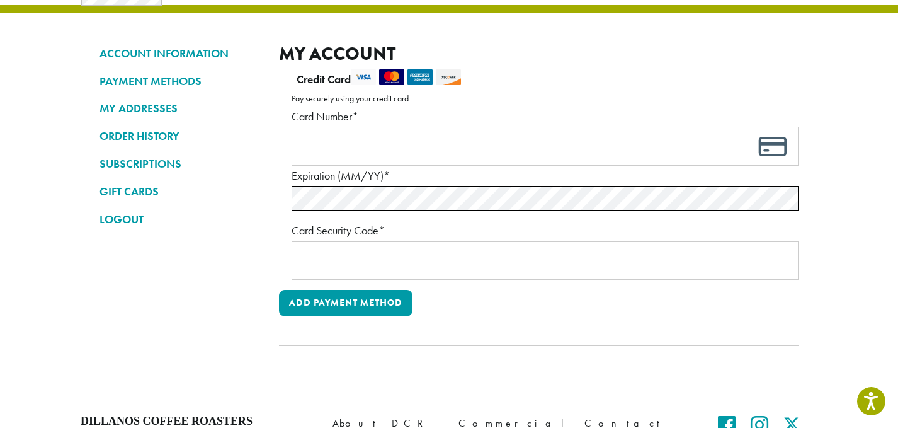
scroll to position [69, 0]
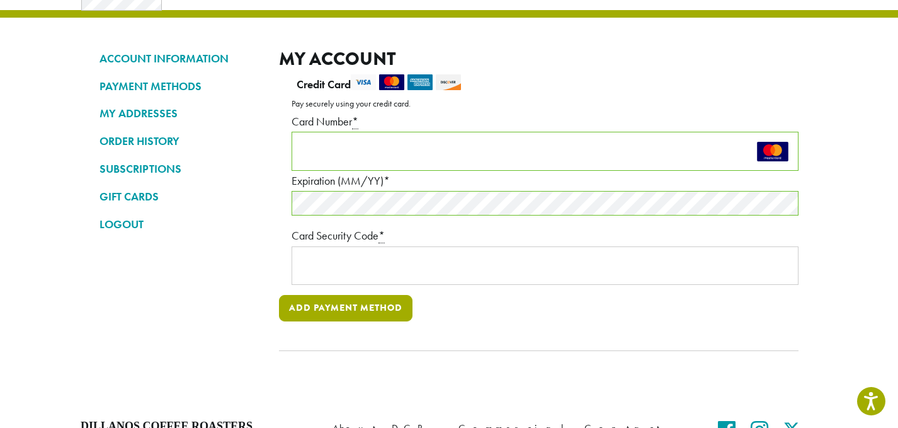
click at [342, 306] on button "Add payment method" at bounding box center [346, 308] width 134 height 26
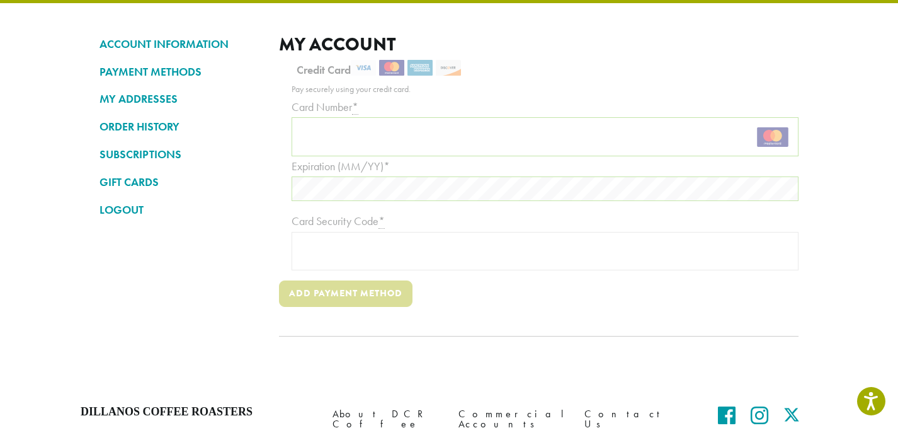
scroll to position [88, 0]
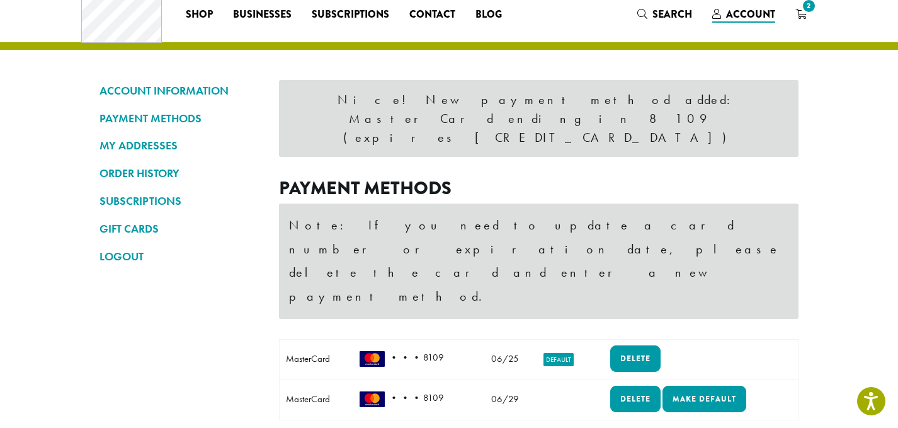
scroll to position [51, 0]
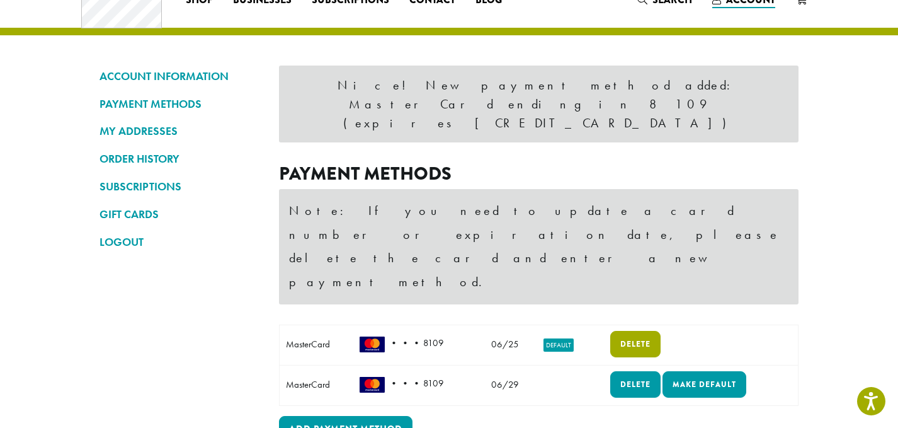
click at [624, 331] on link "Delete" at bounding box center [635, 344] width 50 height 26
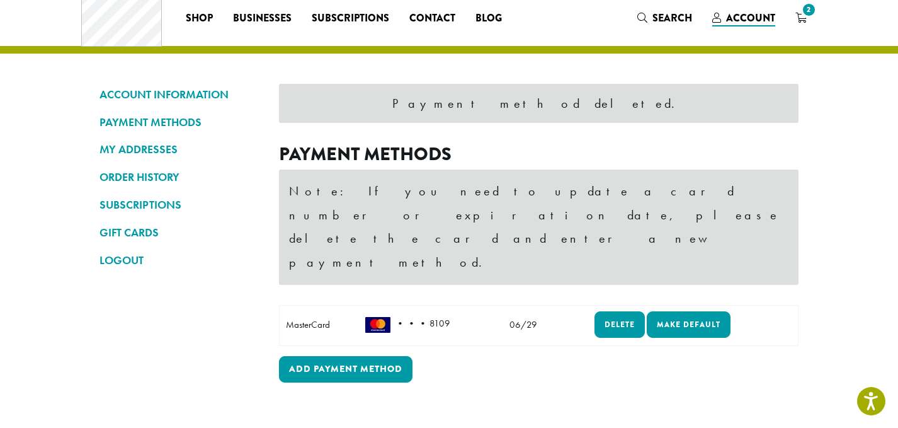
scroll to position [33, 0]
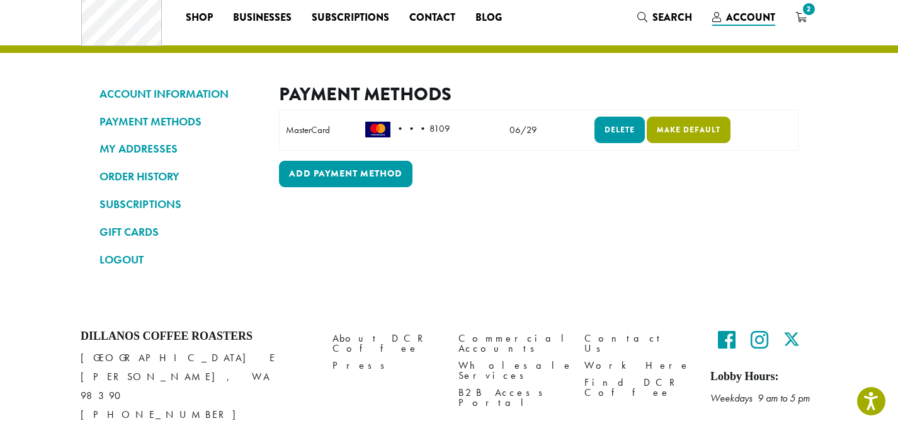
click at [681, 128] on link "Make default" at bounding box center [689, 130] width 84 height 26
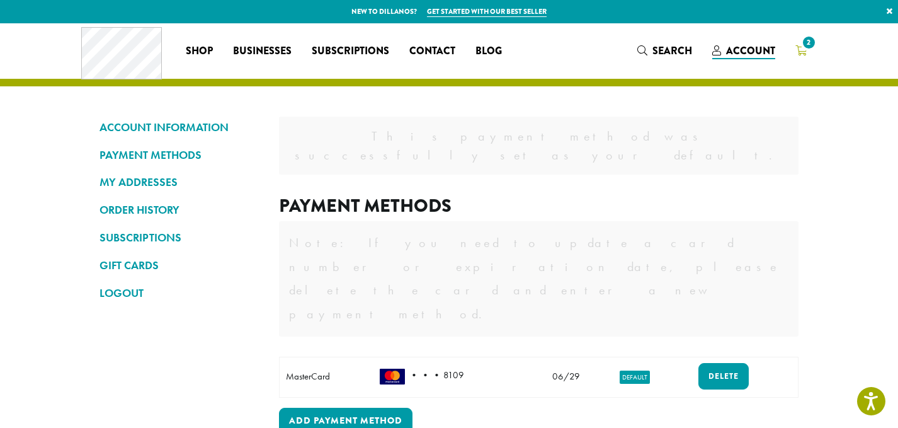
click at [809, 48] on span "2" at bounding box center [808, 42] width 17 height 17
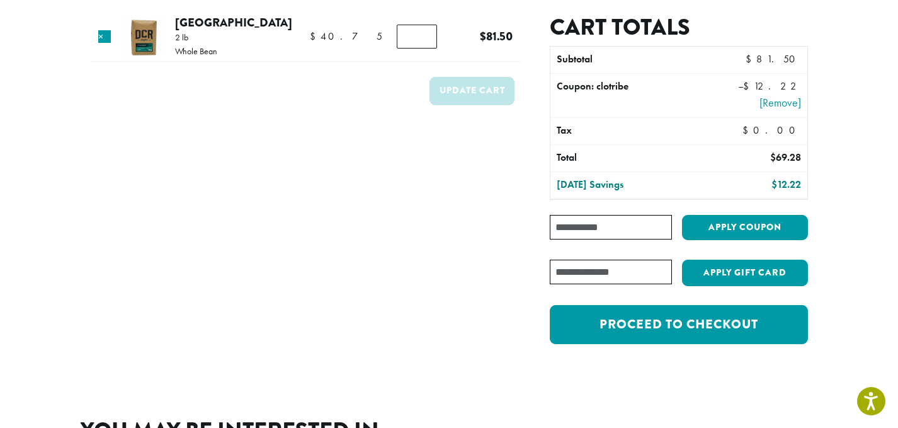
scroll to position [114, 0]
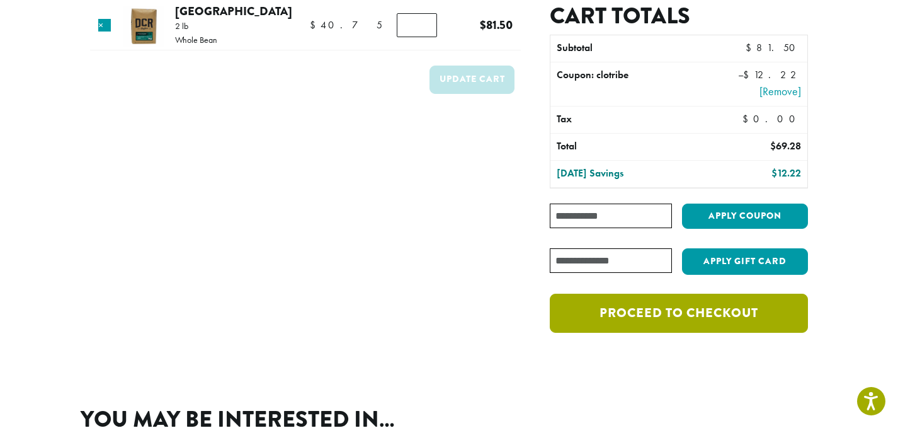
click at [656, 327] on link "Proceed to checkout" at bounding box center [679, 312] width 258 height 39
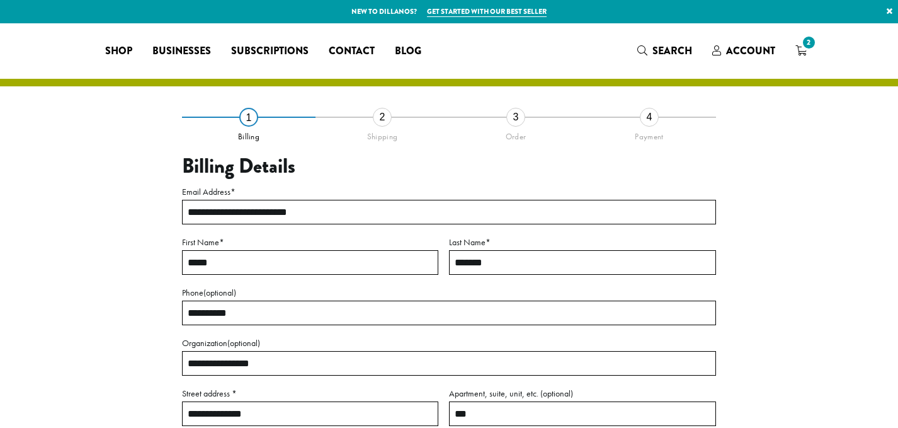
select select "**"
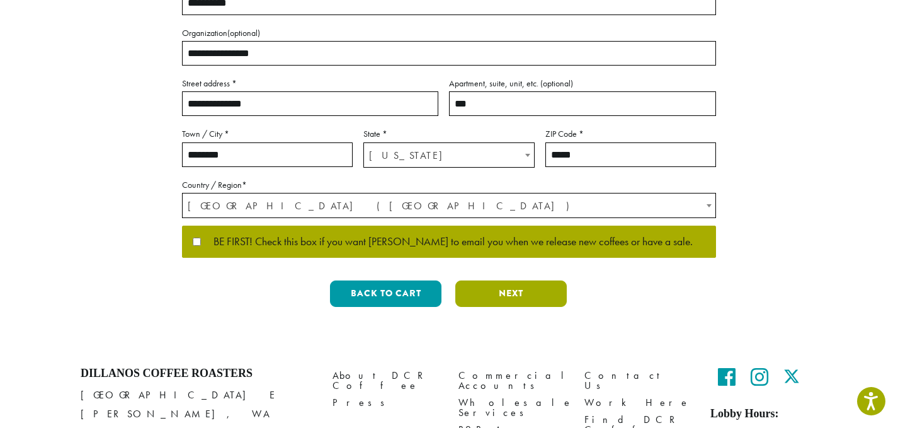
click at [533, 293] on button "Next" at bounding box center [510, 293] width 111 height 26
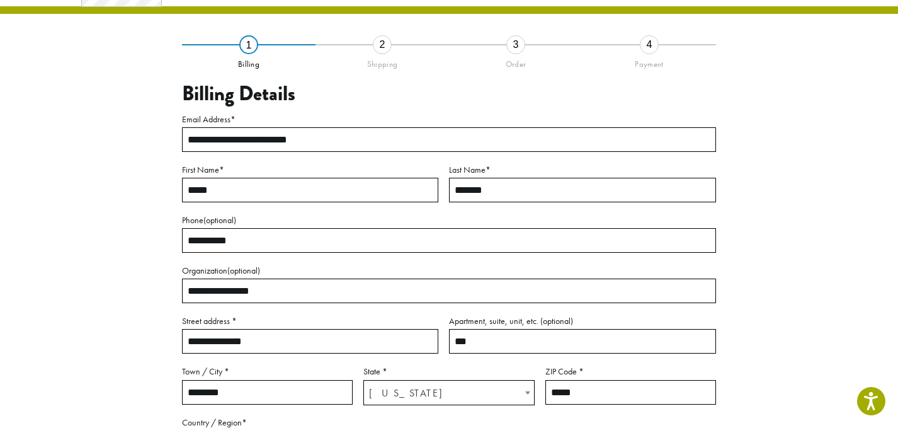
scroll to position [72, 0]
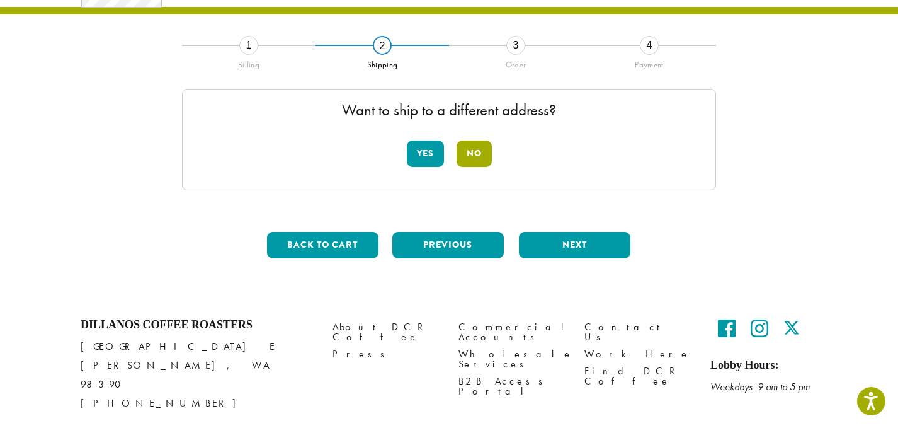
click at [484, 147] on button "No" at bounding box center [474, 153] width 35 height 26
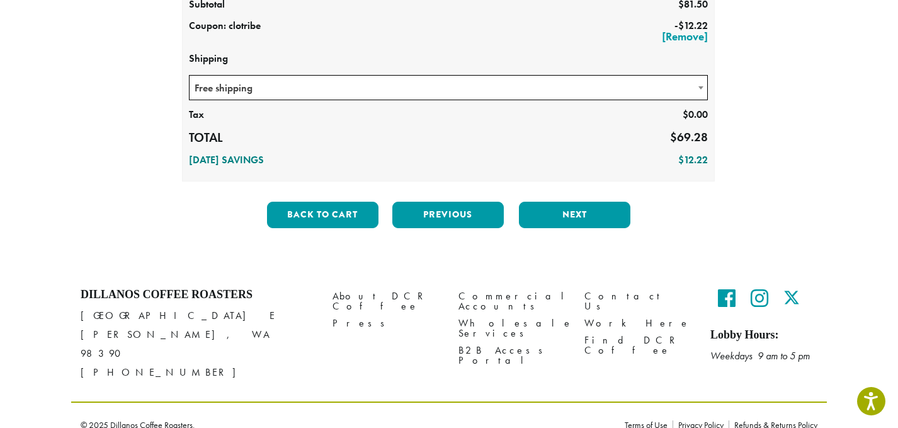
scroll to position [259, 0]
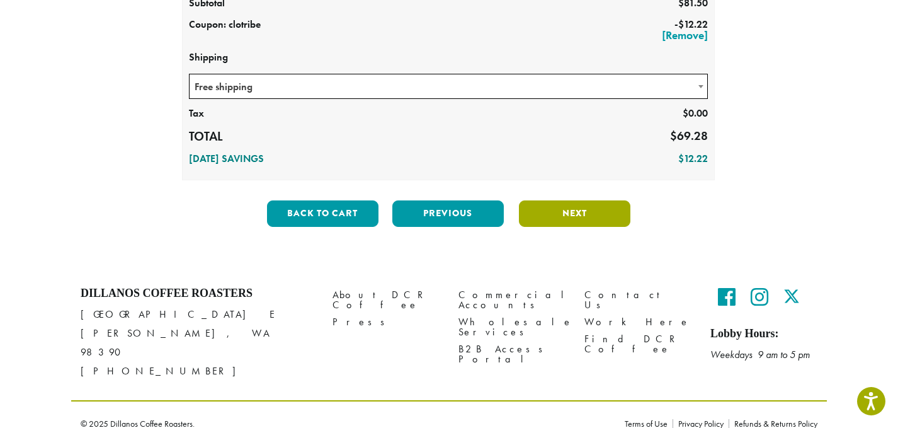
click at [543, 210] on button "Next" at bounding box center [574, 213] width 111 height 26
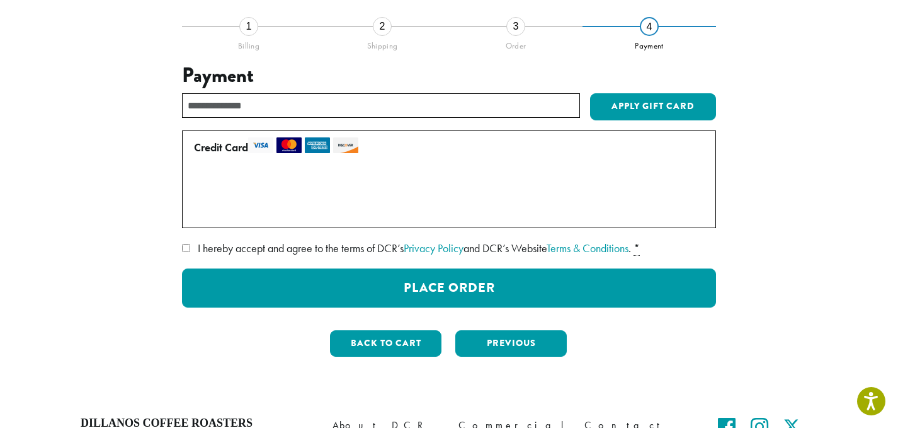
scroll to position [93, 0]
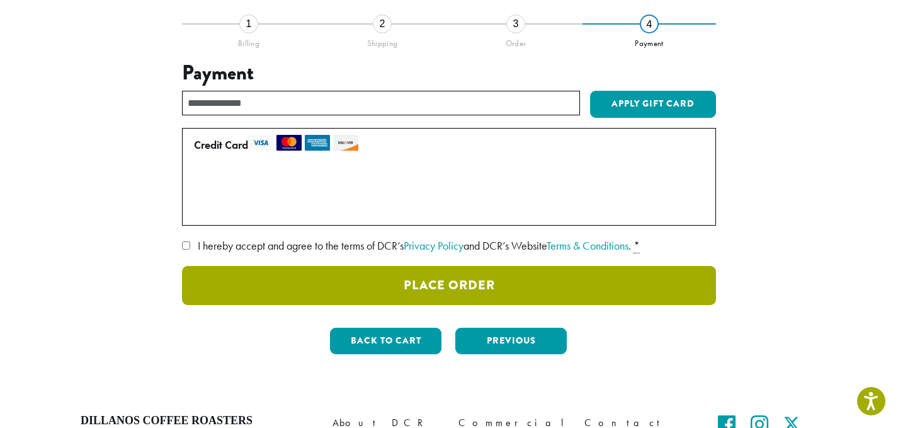
click at [441, 279] on button "Place Order" at bounding box center [449, 285] width 534 height 39
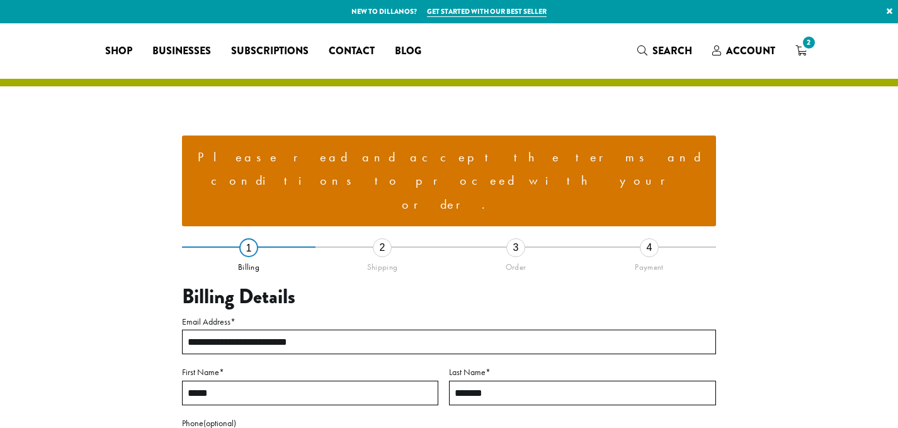
select select "**"
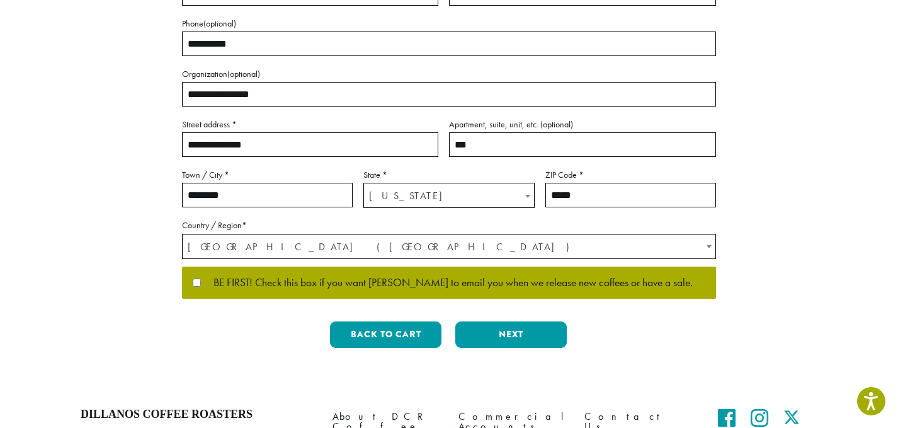
scroll to position [474, 0]
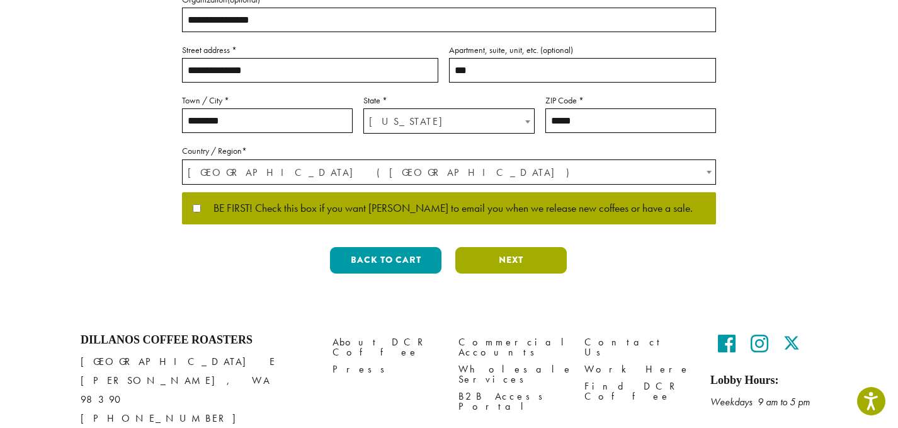
click at [496, 247] on button "Next" at bounding box center [510, 260] width 111 height 26
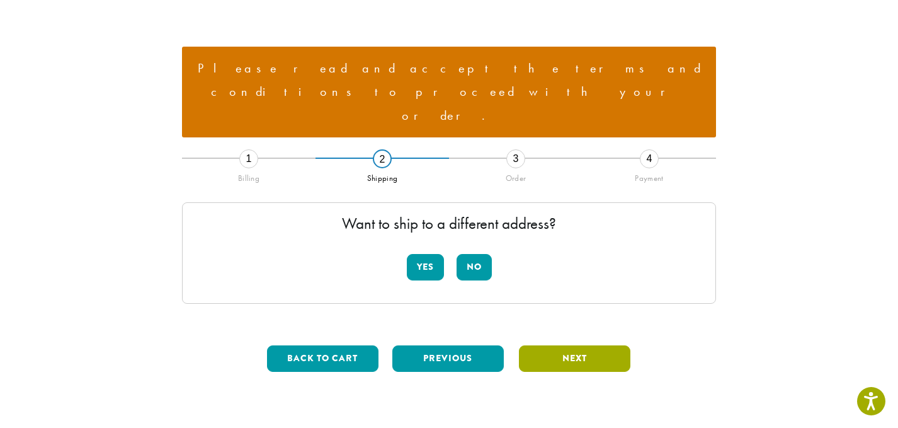
scroll to position [86, 0]
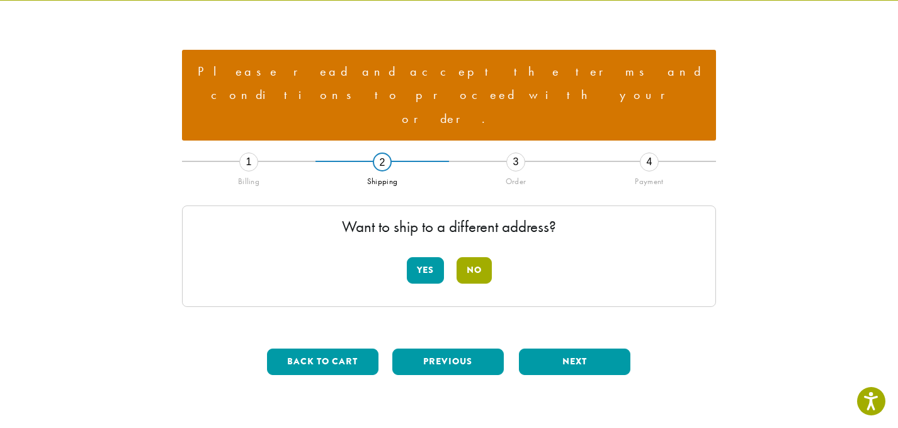
click at [479, 257] on button "No" at bounding box center [474, 270] width 35 height 26
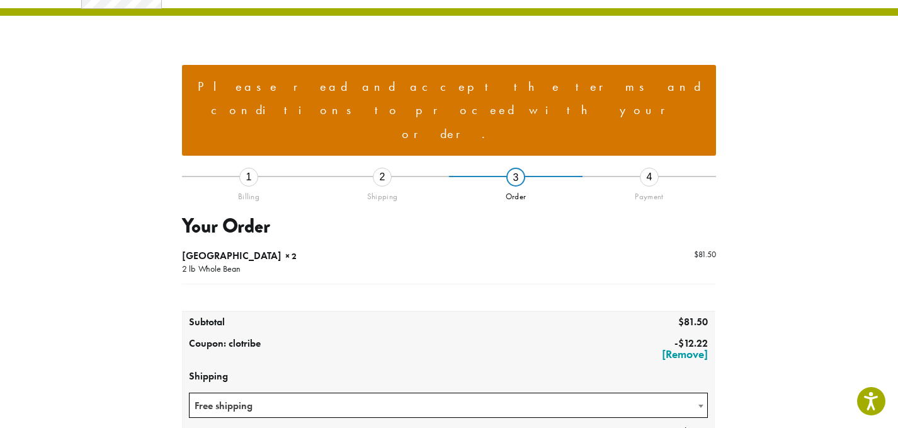
scroll to position [69, 0]
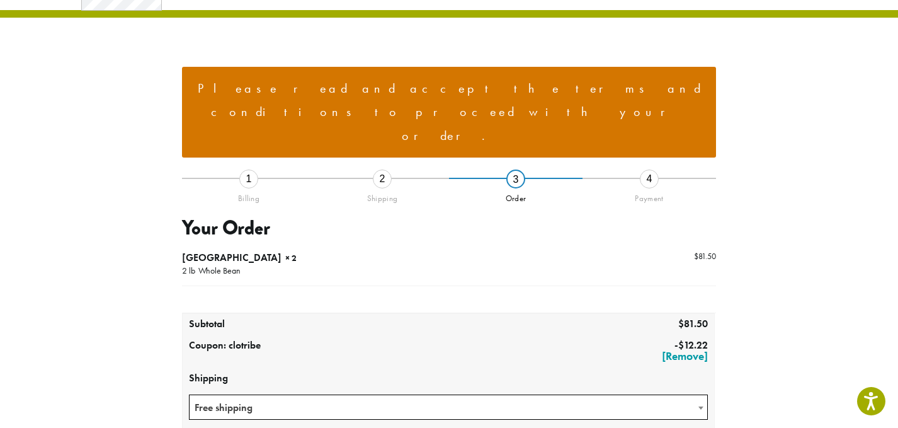
click at [440, 85] on li "Please read and accept the terms and conditions to proceed with your order." at bounding box center [449, 112] width 514 height 71
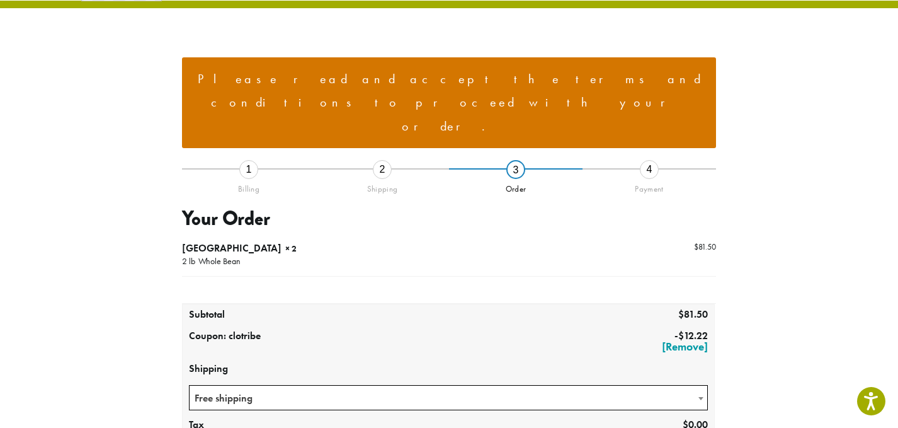
scroll to position [82, 0]
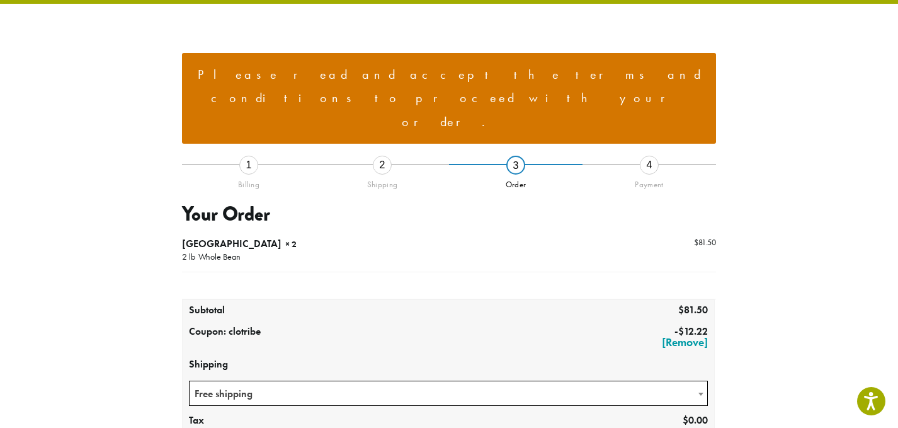
click at [247, 156] on div "1" at bounding box center [248, 165] width 19 height 19
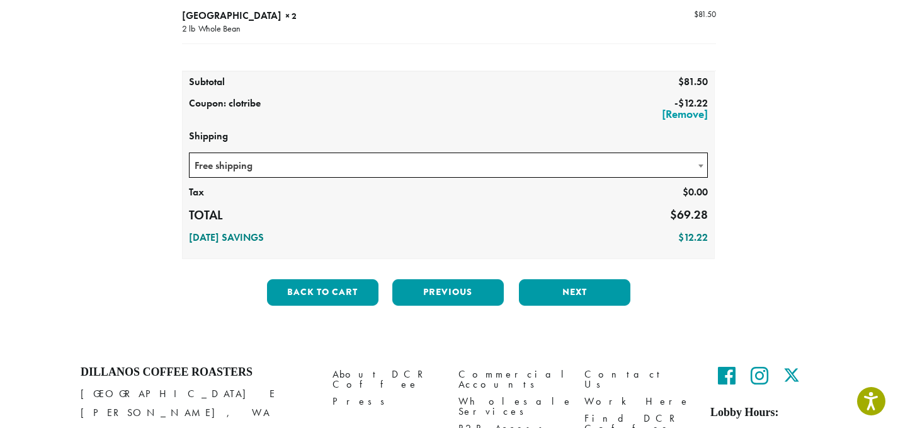
scroll to position [343, 0]
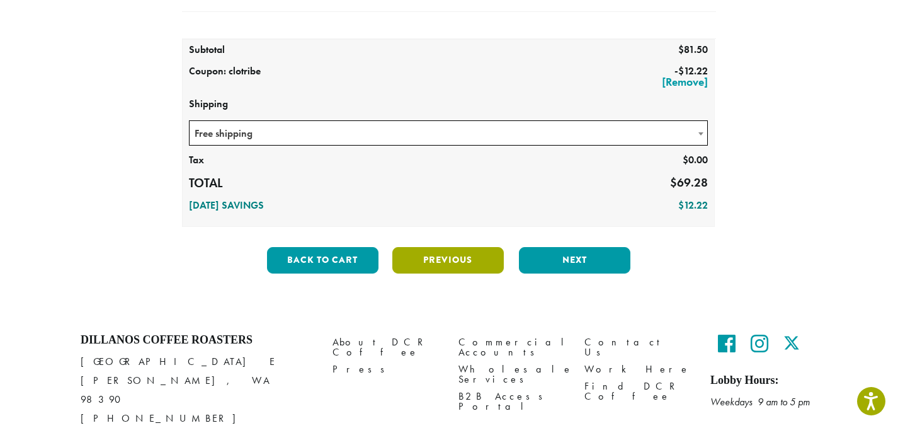
click at [436, 247] on button "Previous" at bounding box center [447, 260] width 111 height 26
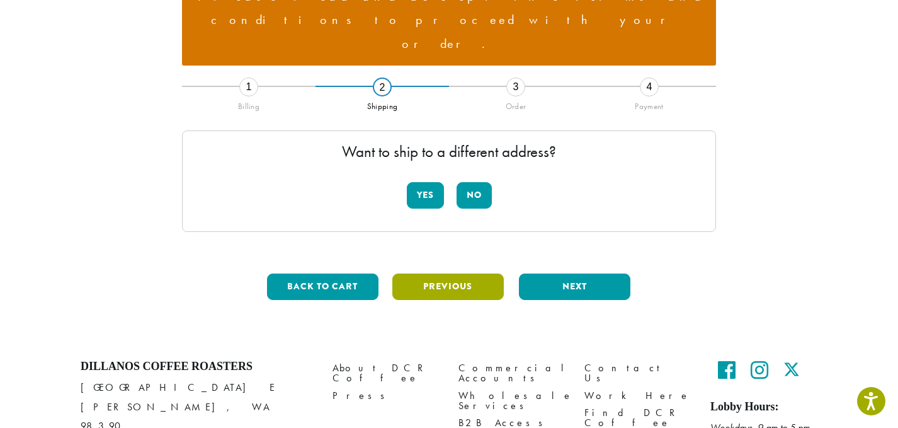
scroll to position [164, 0]
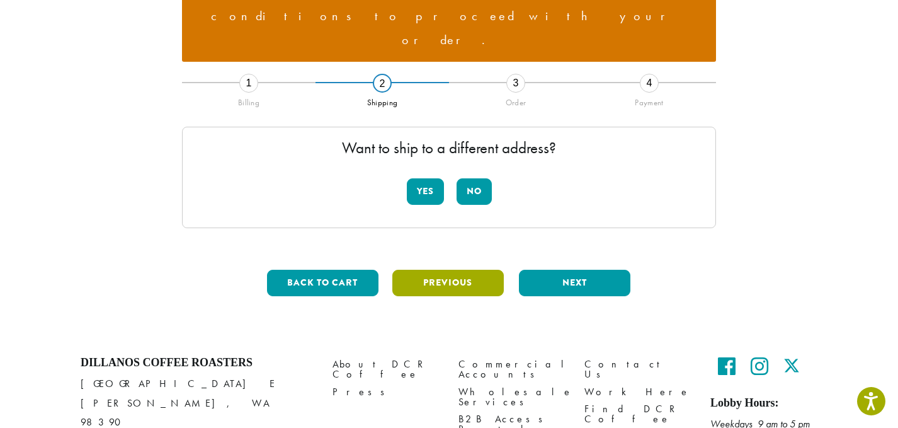
click at [439, 270] on button "Previous" at bounding box center [447, 283] width 111 height 26
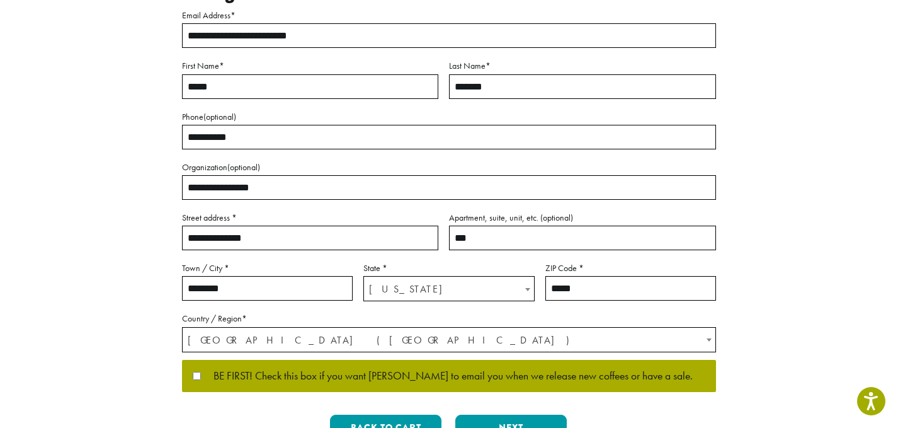
scroll to position [394, 0]
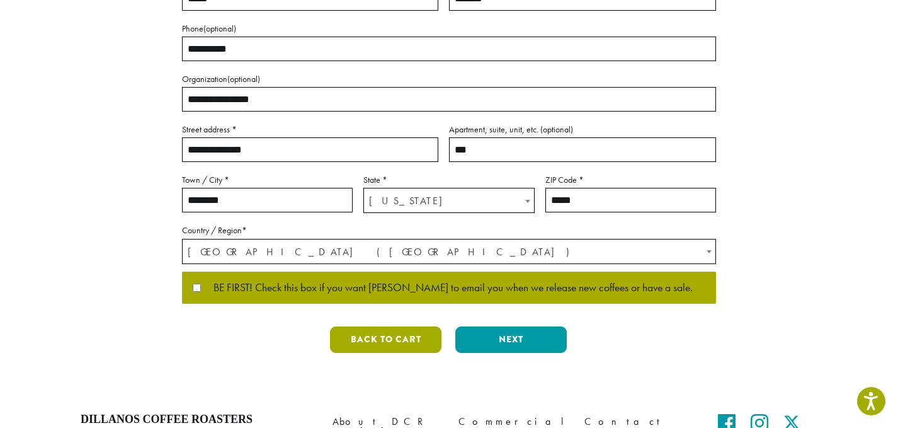
click at [410, 326] on button "Back to cart" at bounding box center [385, 339] width 111 height 26
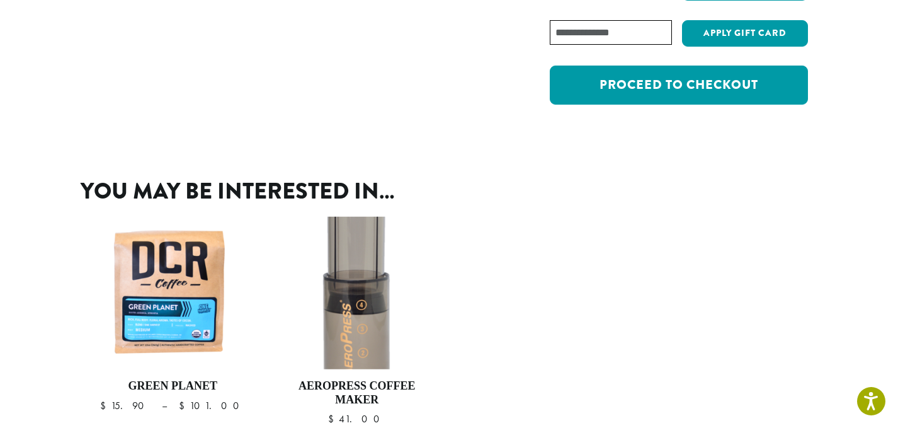
scroll to position [341, 0]
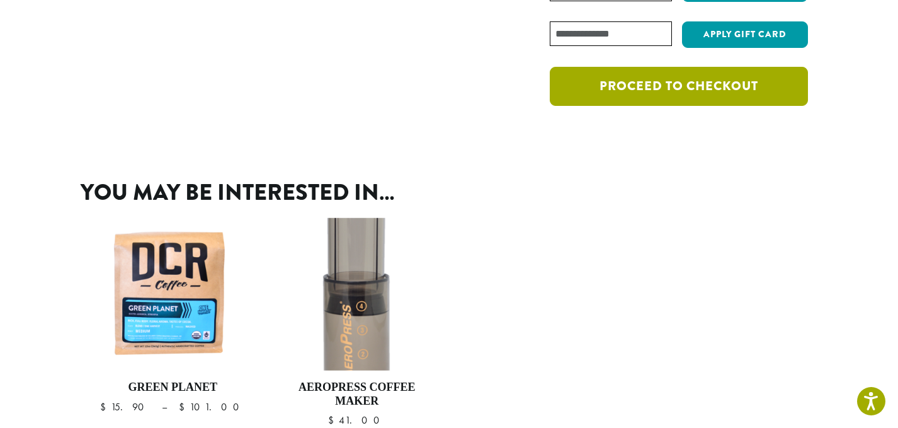
click at [651, 89] on link "Proceed to checkout" at bounding box center [679, 86] width 258 height 39
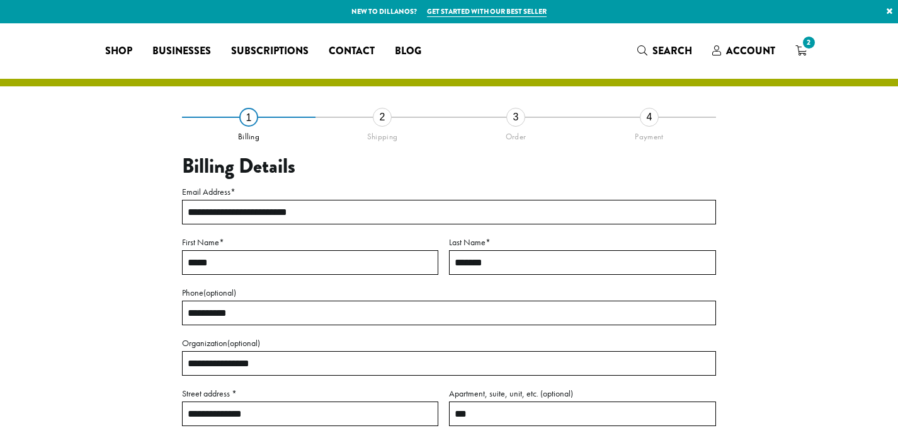
select select "**"
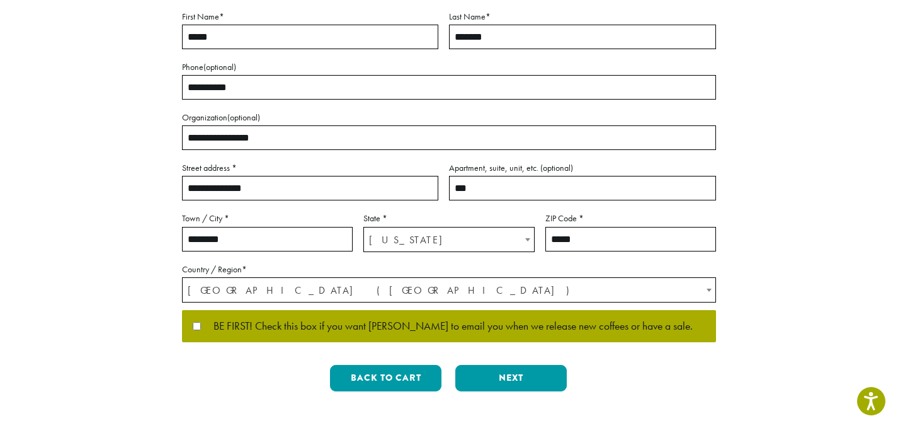
scroll to position [232, 0]
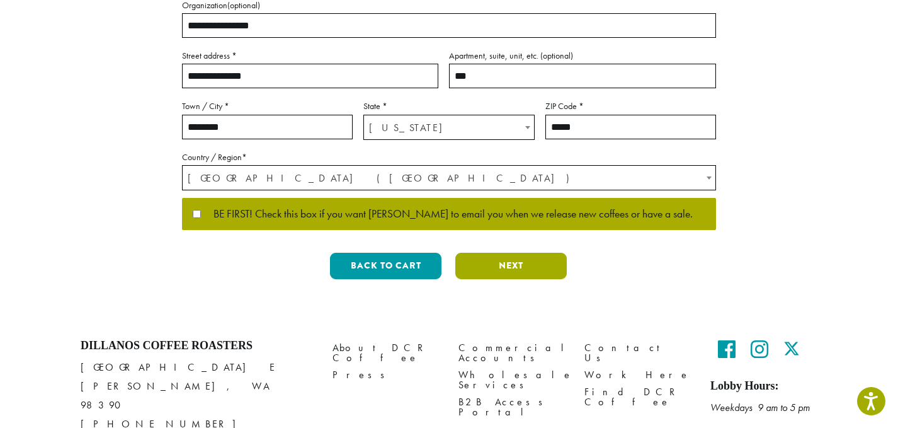
click at [526, 266] on button "Next" at bounding box center [510, 266] width 111 height 26
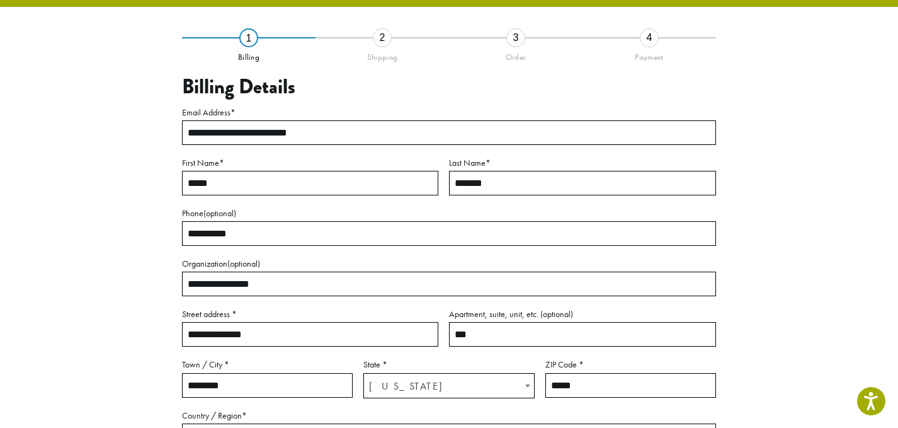
scroll to position [72, 0]
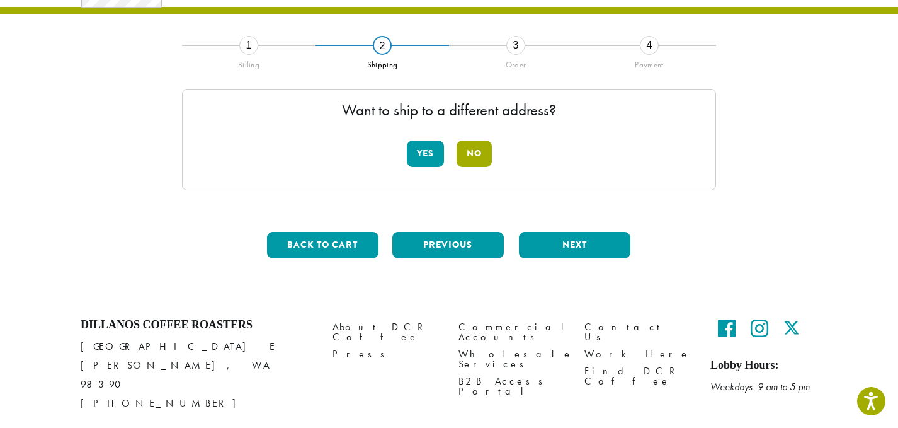
click at [486, 147] on button "No" at bounding box center [474, 153] width 35 height 26
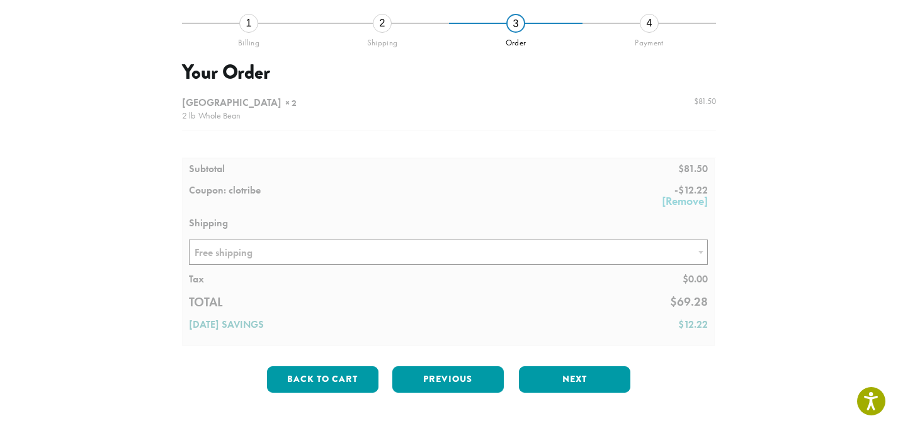
scroll to position [113, 0]
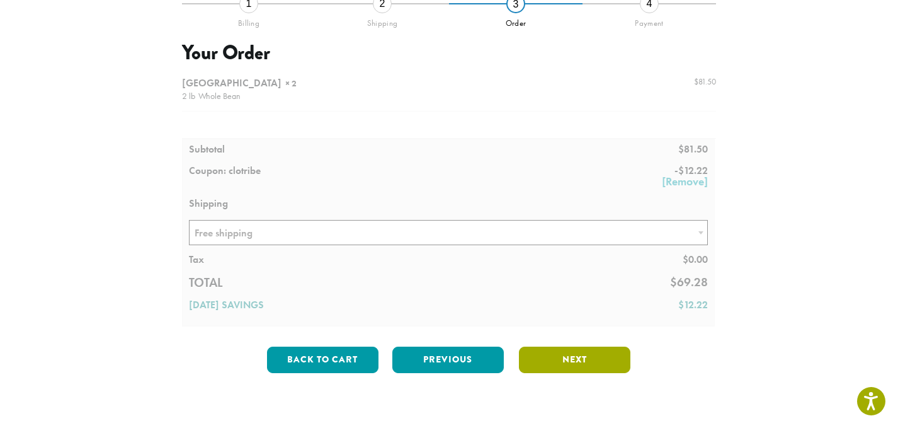
click at [570, 358] on button "Next" at bounding box center [574, 359] width 111 height 26
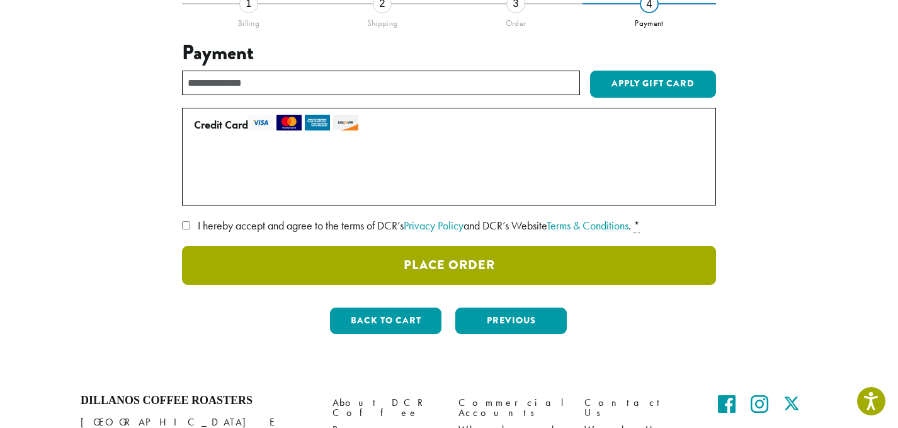
click at [416, 260] on button "Place Order" at bounding box center [449, 265] width 534 height 39
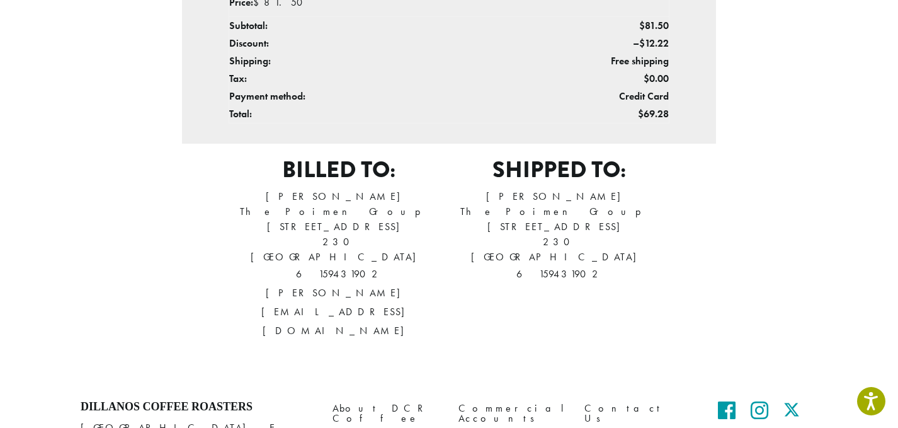
scroll to position [509, 0]
